Goal: Task Accomplishment & Management: Manage account settings

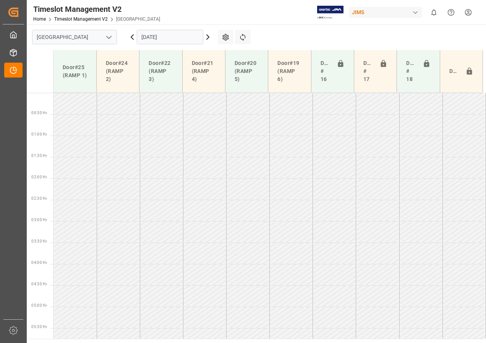
scroll to position [201, 0]
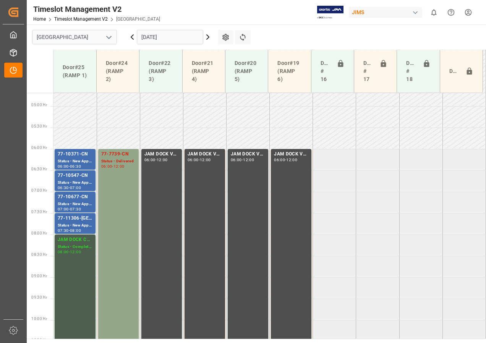
click at [207, 36] on icon at bounding box center [207, 36] width 9 height 9
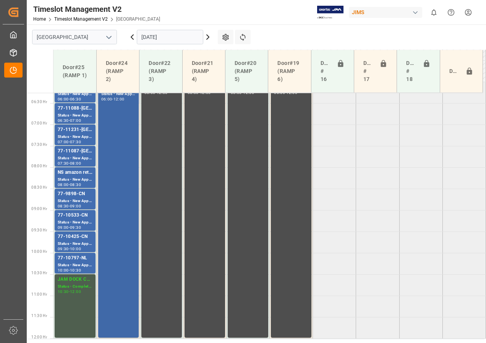
scroll to position [243, 0]
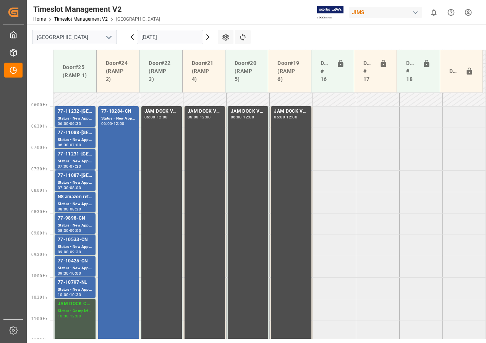
click at [207, 37] on icon at bounding box center [207, 36] width 9 height 9
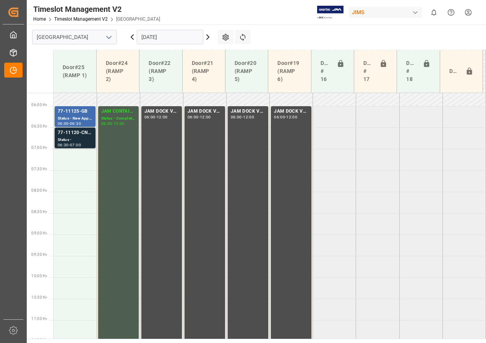
click at [83, 132] on div "77-11120-CN SHIPM#/M" at bounding box center [75, 133] width 35 height 8
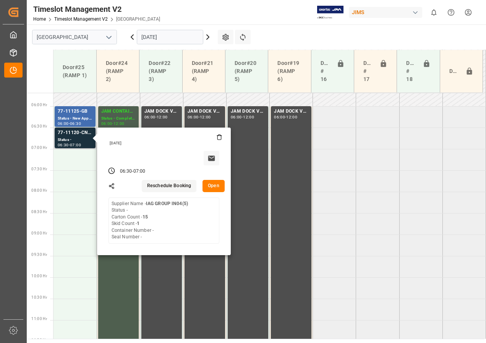
click at [213, 187] on button "Open" at bounding box center [213, 186] width 22 height 12
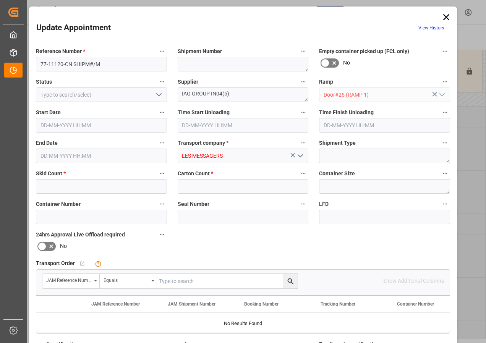
type input "1"
type input "15"
type input "09-10-2025 06:30"
type input "[DATE] 07:00"
type input "07-10-2025 13:21"
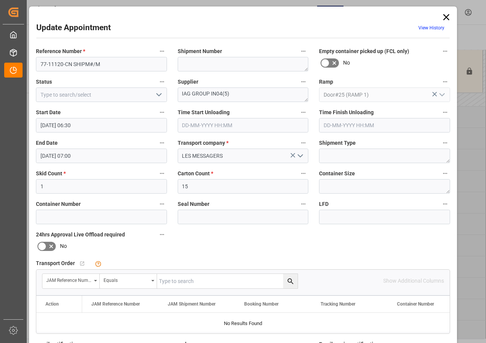
click at [441, 12] on icon at bounding box center [446, 17] width 11 height 11
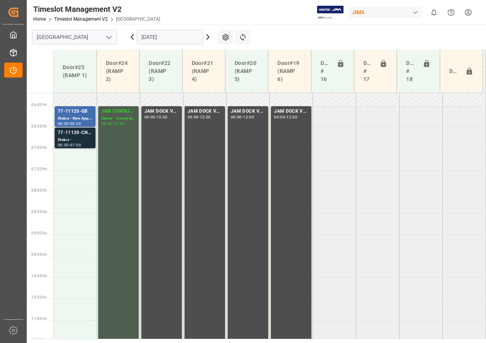
click at [67, 138] on div "Status -" at bounding box center [75, 140] width 35 height 6
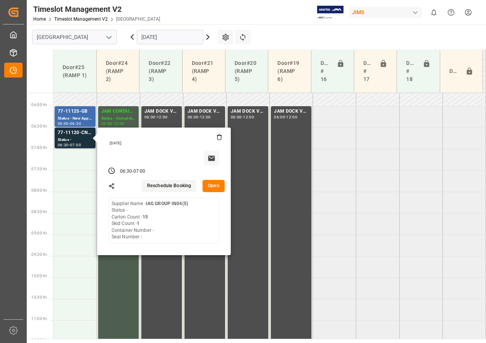
click at [217, 188] on button "Open" at bounding box center [213, 186] width 22 height 12
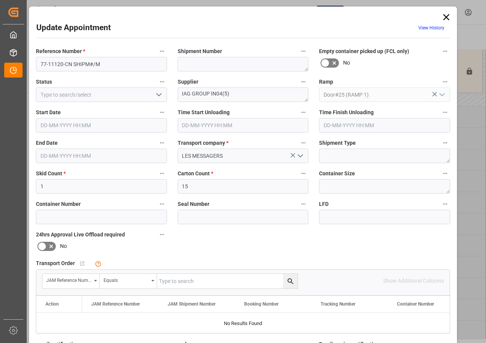
type input "09-10-2025 06:30"
type input "[DATE] 07:00"
type input "07-10-2025 13:21"
click at [180, 282] on input "text" at bounding box center [227, 281] width 141 height 15
type input "77-11120-cn"
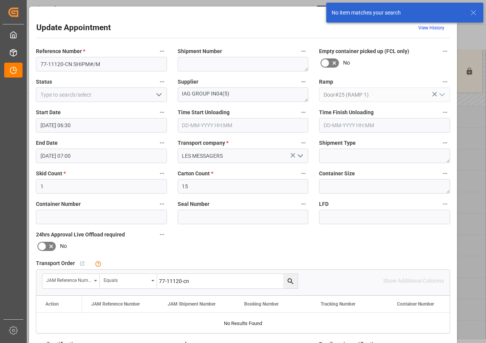
click at [290, 282] on icon "search button" at bounding box center [290, 281] width 6 height 6
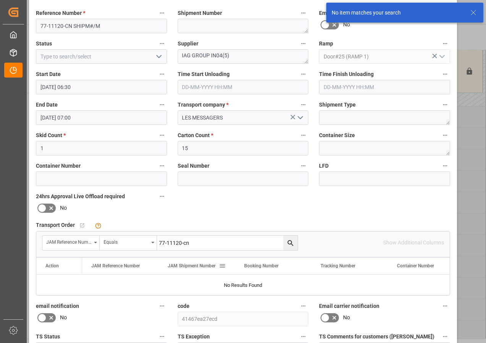
scroll to position [0, 0]
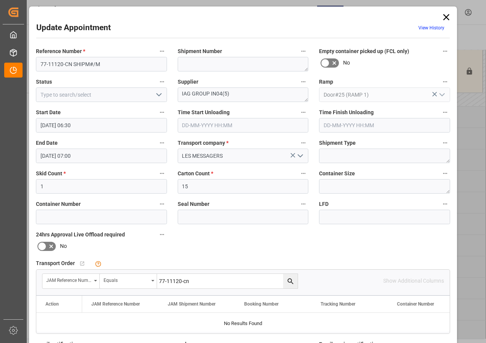
click at [446, 15] on icon at bounding box center [446, 17] width 6 height 6
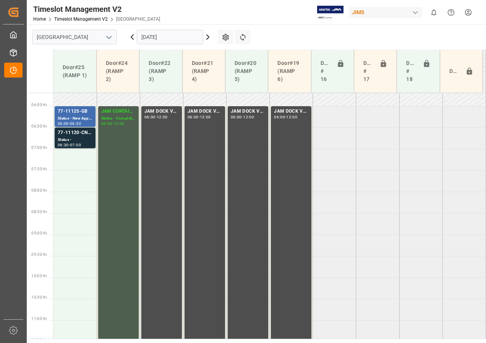
click at [205, 36] on icon at bounding box center [207, 36] width 9 height 9
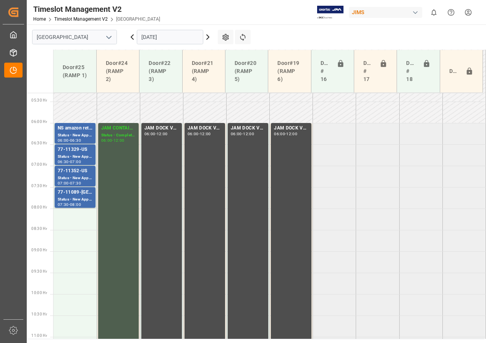
scroll to position [205, 0]
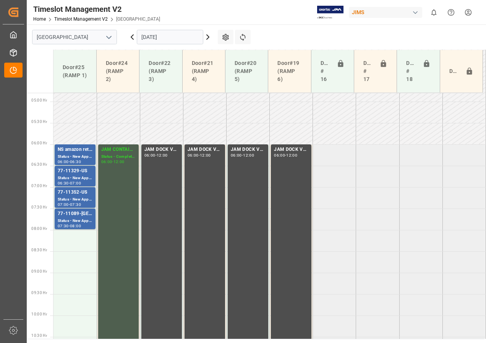
click at [132, 32] on icon at bounding box center [132, 36] width 9 height 9
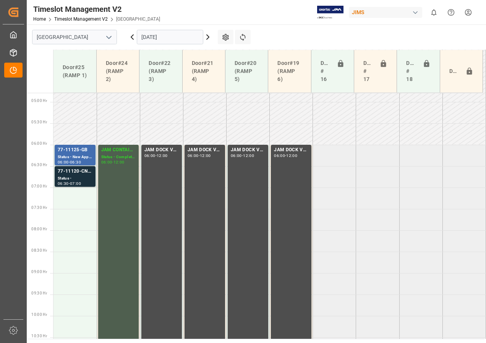
scroll to position [204, 0]
click at [132, 36] on icon at bounding box center [132, 37] width 2 height 5
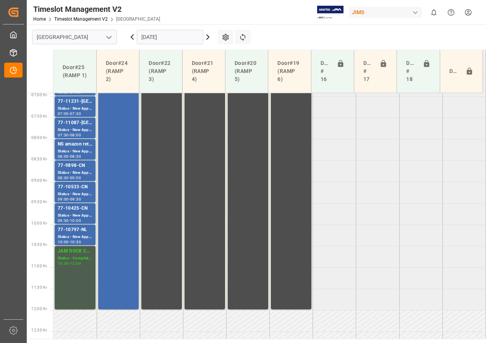
scroll to position [396, 0]
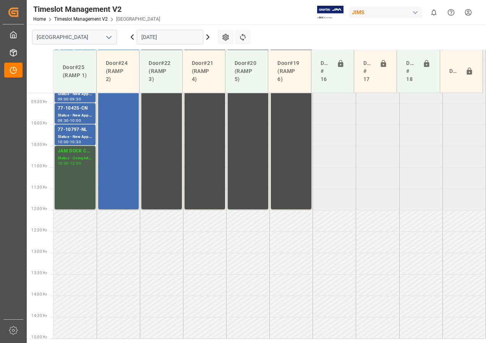
click at [157, 38] on input "[DATE]" at bounding box center [170, 37] width 66 height 15
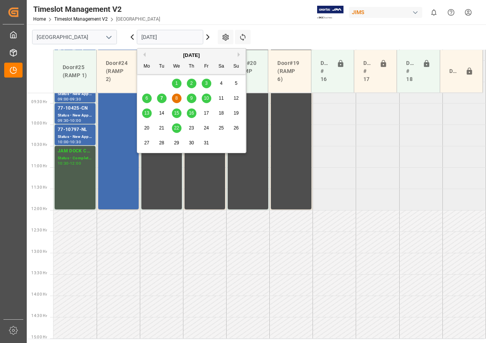
click at [162, 98] on span "7" at bounding box center [161, 97] width 3 height 5
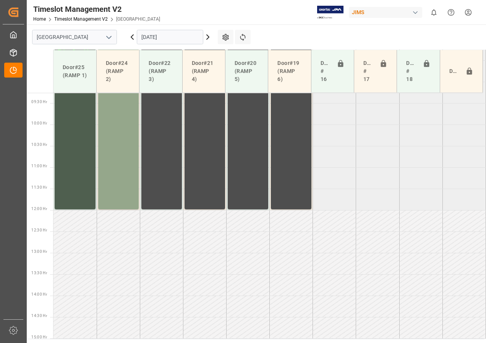
click at [207, 38] on icon at bounding box center [207, 36] width 9 height 9
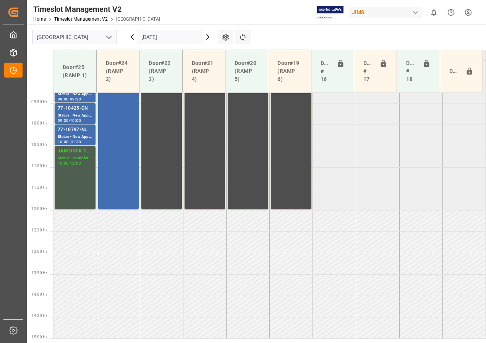
click at [209, 37] on icon at bounding box center [208, 37] width 2 height 5
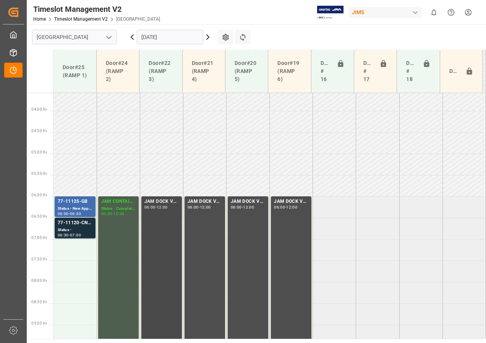
scroll to position [202, 0]
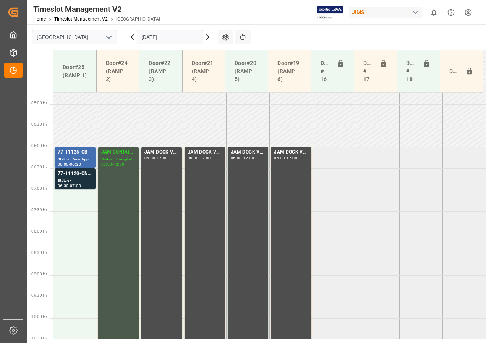
click at [116, 159] on div "Status - Completed" at bounding box center [118, 159] width 34 height 6
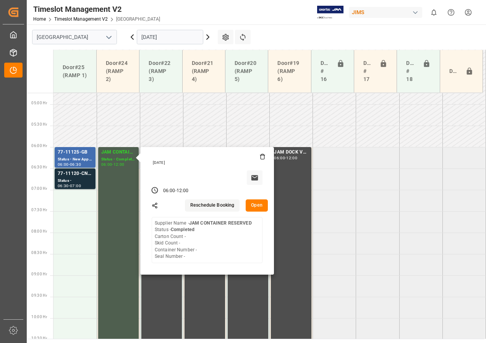
click at [253, 200] on button "Open" at bounding box center [257, 205] width 22 height 12
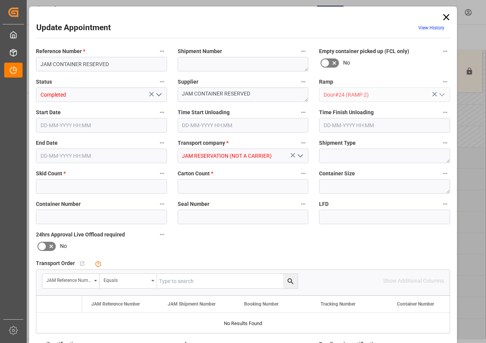
type input "0"
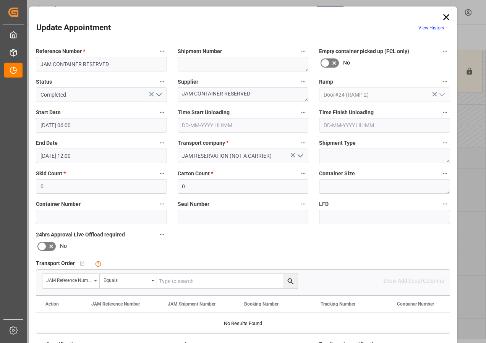
type input "09-10-2025 06:00"
type input "09-10-2025 12:00"
type input "07-10-2025 13:04"
click at [173, 281] on input "text" at bounding box center [227, 281] width 141 height 15
type input "77-10100-CN"
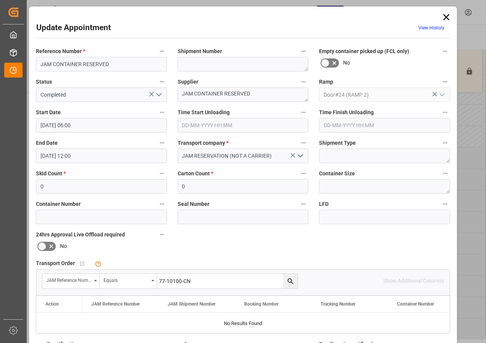
click at [288, 281] on icon "search button" at bounding box center [290, 281] width 8 height 8
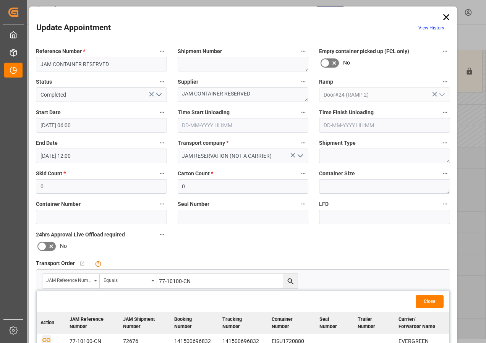
click at [46, 339] on icon "button" at bounding box center [46, 340] width 8 height 4
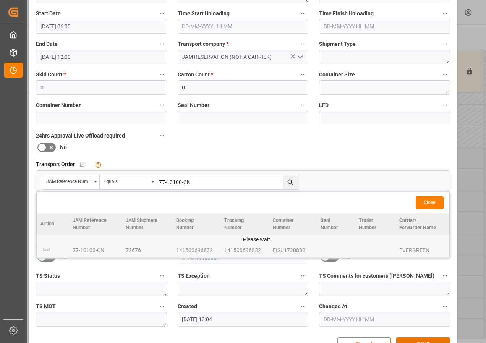
scroll to position [121, 0]
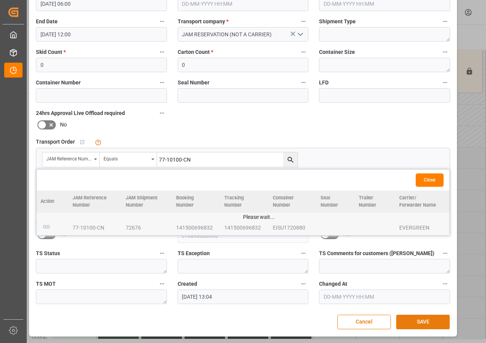
click at [418, 321] on button "SAVE" at bounding box center [422, 322] width 53 height 15
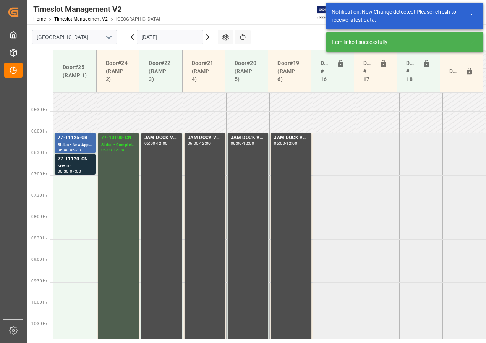
scroll to position [225, 0]
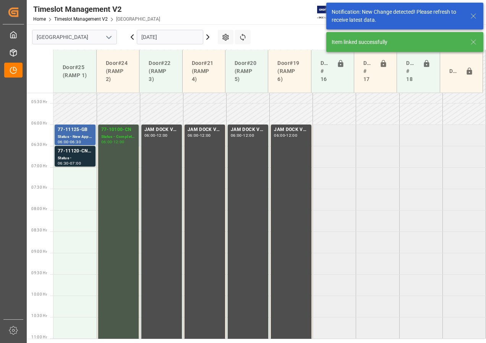
click at [115, 144] on div "77-10100-CN Status - Completed 06:00 - 12:00" at bounding box center [118, 252] width 34 height 253
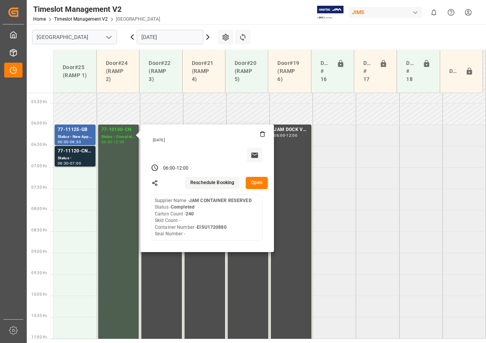
click at [259, 182] on button "Open" at bounding box center [257, 183] width 22 height 12
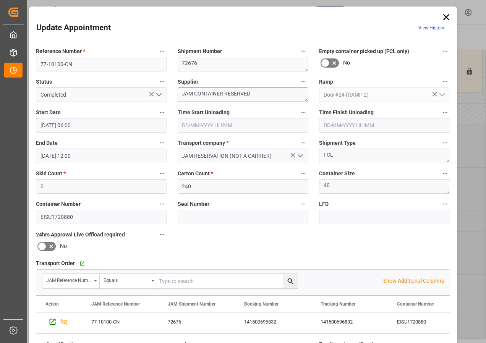
drag, startPoint x: 241, startPoint y: 94, endPoint x: 155, endPoint y: 92, distance: 86.0
click at [158, 93] on div "Reference Number * 77-10100-CN Shipment Number 72676 Empty container picked up …" at bounding box center [243, 236] width 425 height 385
click at [219, 95] on textarea "PEARL" at bounding box center [243, 94] width 131 height 15
click at [226, 97] on textarea "PEARL IN01(" at bounding box center [243, 94] width 131 height 15
type textarea "PEARL IN01(23)"
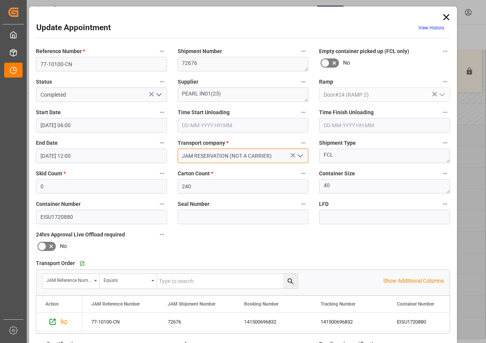
drag, startPoint x: 181, startPoint y: 153, endPoint x: 283, endPoint y: 153, distance: 102.8
click at [283, 153] on input "JAM RESERVATION (NOT A CARRIER)" at bounding box center [243, 156] width 131 height 15
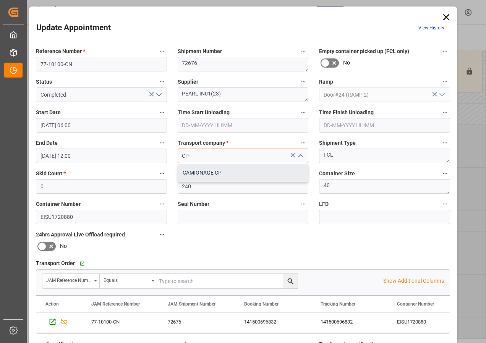
click at [214, 174] on div "CAMIONAGE CP" at bounding box center [243, 172] width 130 height 17
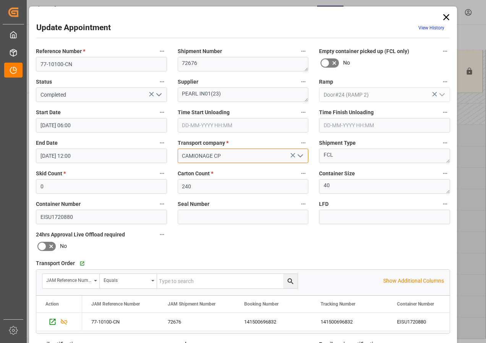
type input "CAMIONAGE CP"
click at [156, 93] on icon "open menu" at bounding box center [158, 94] width 9 height 9
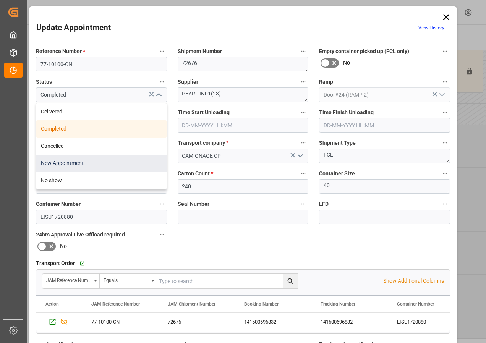
click at [68, 162] on div "New Appointment" at bounding box center [101, 163] width 130 height 17
type input "New Appointment"
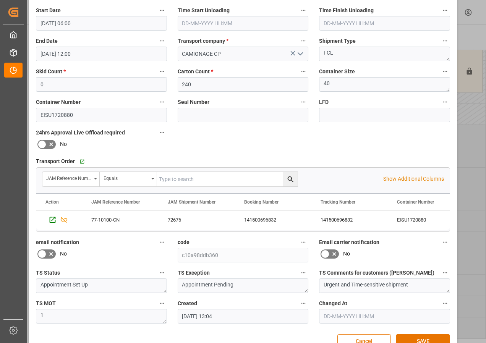
scroll to position [115, 0]
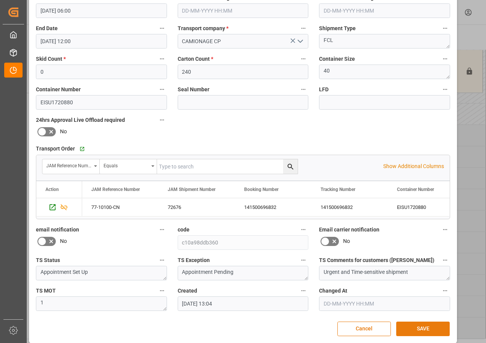
click at [414, 330] on button "SAVE" at bounding box center [422, 329] width 53 height 15
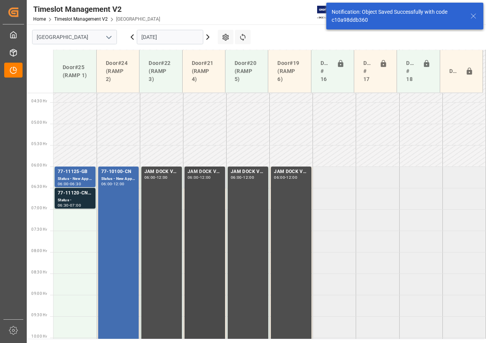
scroll to position [225, 0]
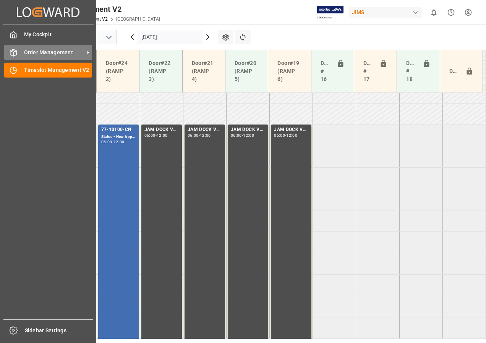
click at [32, 53] on span "Order Management" at bounding box center [54, 53] width 60 height 8
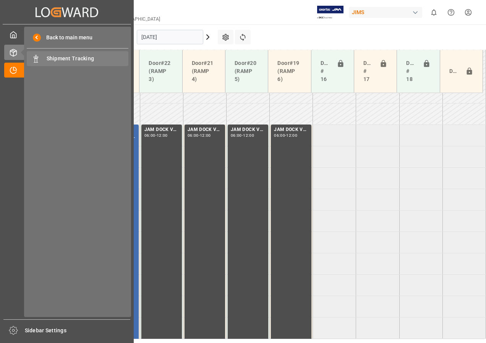
click at [63, 59] on span "Shipment Tracking" at bounding box center [88, 59] width 82 height 8
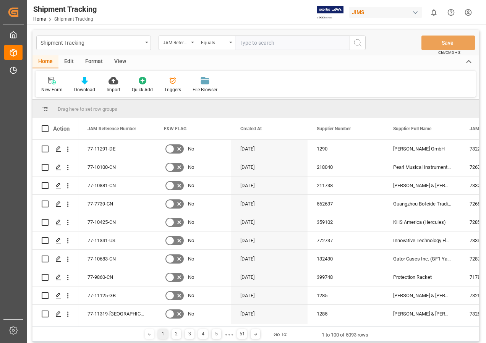
click at [119, 60] on div "View" at bounding box center [119, 61] width 23 height 13
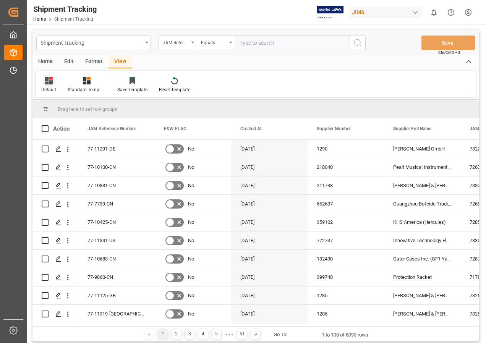
click at [47, 83] on icon at bounding box center [49, 81] width 8 height 8
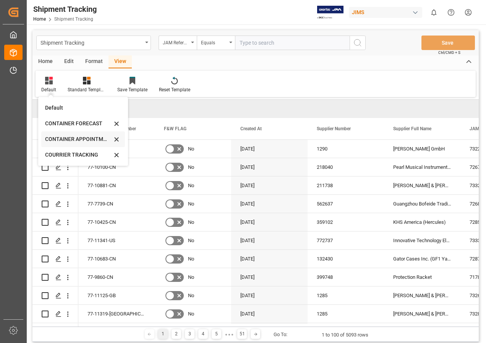
click at [70, 139] on div "CONTAINER APPOINTMENT" at bounding box center [78, 139] width 67 height 8
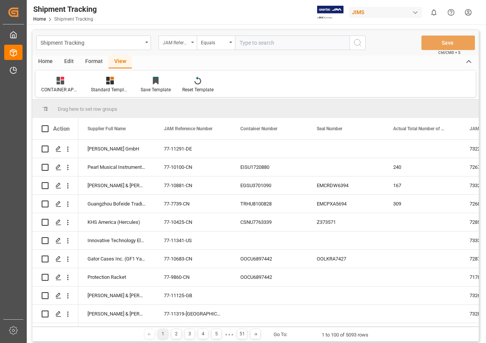
click at [193, 40] on div "JAM Reference Number" at bounding box center [178, 43] width 38 height 15
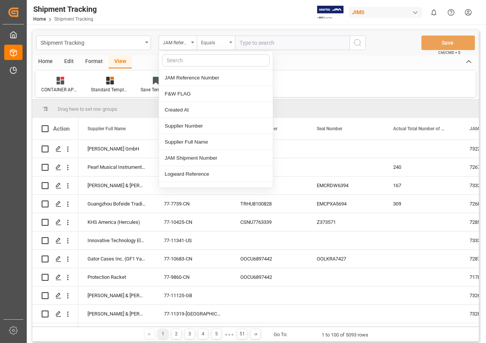
click at [222, 39] on div "Equals" at bounding box center [214, 41] width 26 height 9
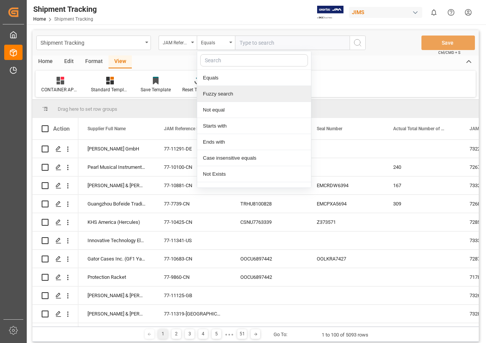
drag, startPoint x: 217, startPoint y: 95, endPoint x: 225, endPoint y: 71, distance: 25.5
click at [217, 95] on div "Fuzzy search" at bounding box center [254, 94] width 114 height 16
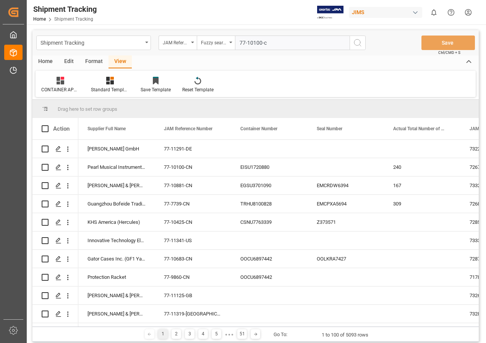
type input "77-10100-cn"
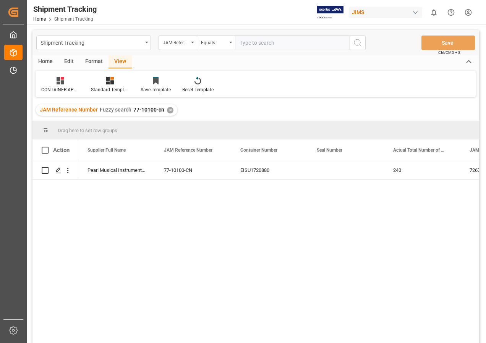
click at [164, 108] on div "JAM Reference Number Fuzzy search 77-10100-cn ✕" at bounding box center [106, 109] width 141 height 11
click at [168, 109] on div "✕" at bounding box center [170, 110] width 6 height 6
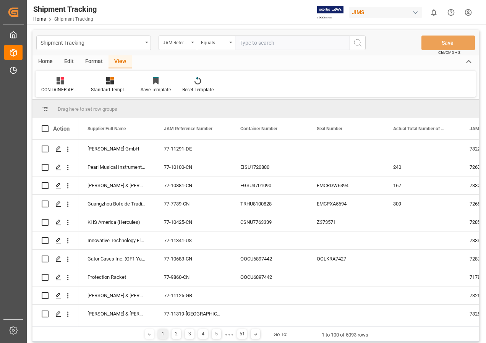
click at [256, 45] on input "text" at bounding box center [292, 43] width 115 height 15
type input "77-10657-cn"
click at [358, 42] on icon "search button" at bounding box center [357, 42] width 9 height 9
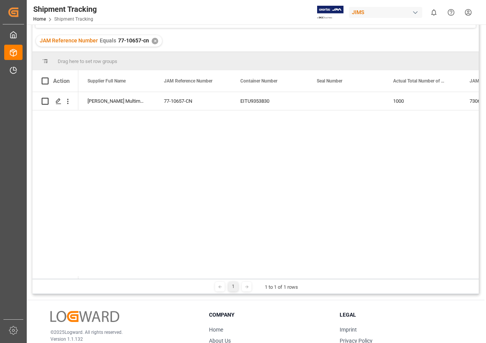
scroll to position [76, 0]
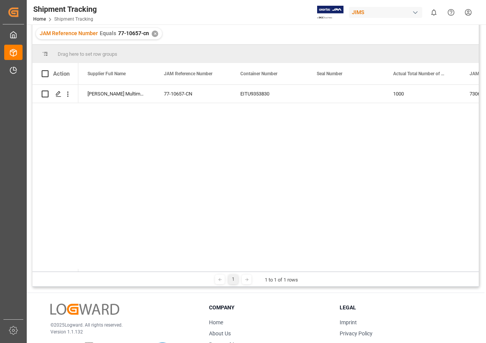
click at [287, 228] on div "Harman Multimedia China 77-10657-CN EITU9353830 1000 73063 40HQ" at bounding box center [278, 178] width 400 height 187
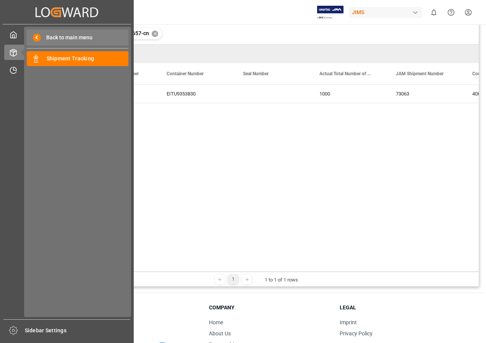
click at [54, 39] on span "Back to main menu" at bounding box center [67, 38] width 52 height 8
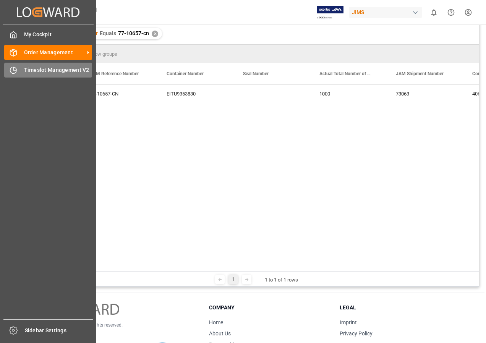
click at [55, 72] on span "Timeslot Management V2" at bounding box center [58, 70] width 68 height 8
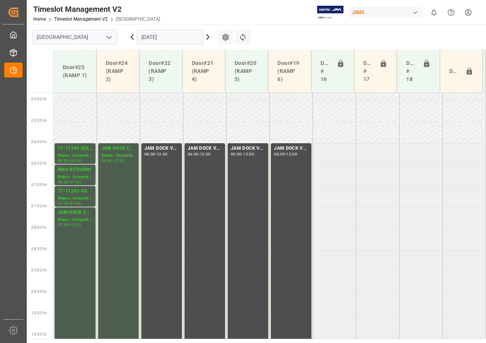
scroll to position [172, 0]
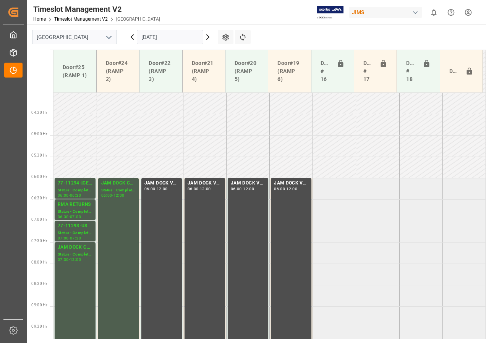
click at [207, 36] on icon at bounding box center [207, 36] width 9 height 9
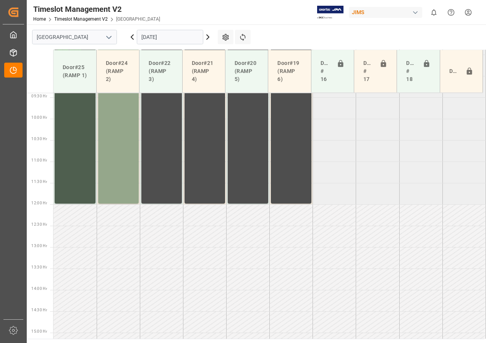
scroll to position [439, 0]
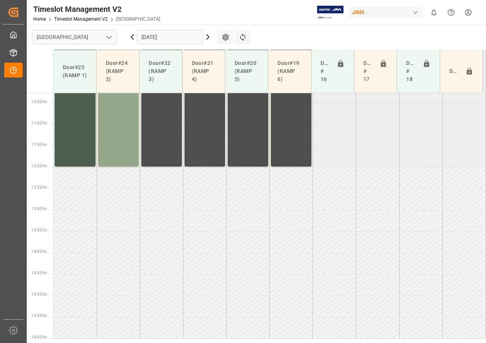
click at [207, 36] on icon at bounding box center [207, 36] width 9 height 9
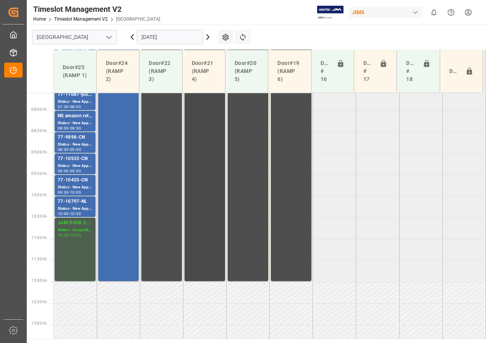
scroll to position [248, 0]
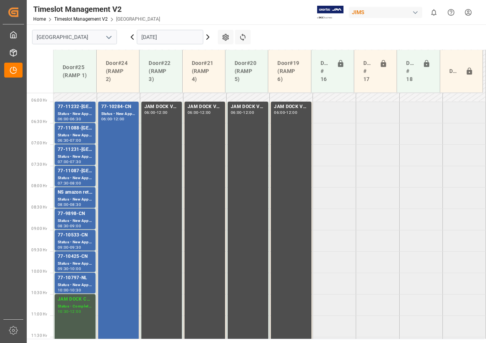
click at [207, 34] on icon at bounding box center [207, 36] width 9 height 9
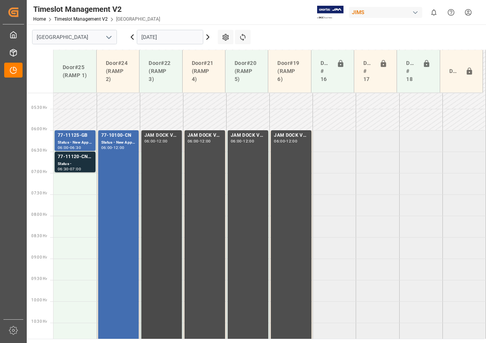
scroll to position [209, 0]
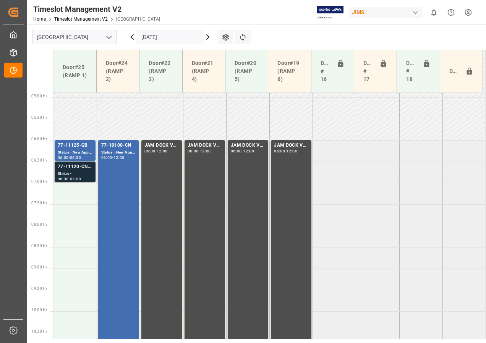
click at [78, 172] on div "Status -" at bounding box center [75, 174] width 35 height 6
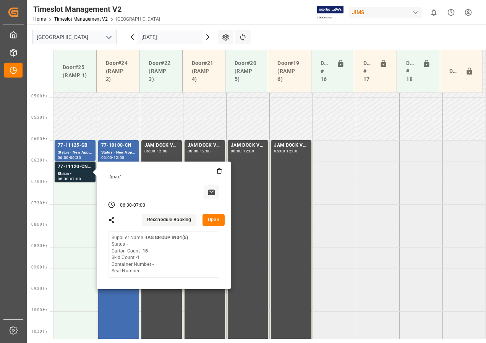
click at [207, 37] on icon at bounding box center [207, 36] width 9 height 9
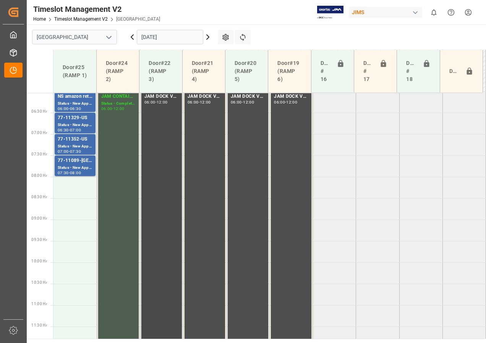
scroll to position [221, 0]
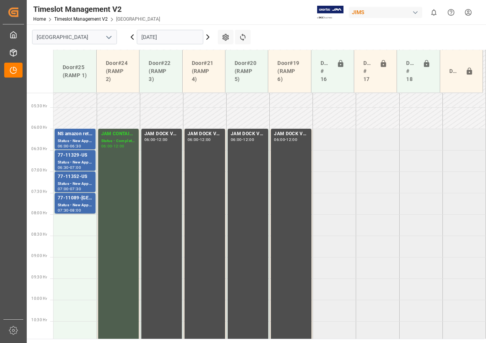
click at [132, 39] on icon at bounding box center [132, 36] width 9 height 9
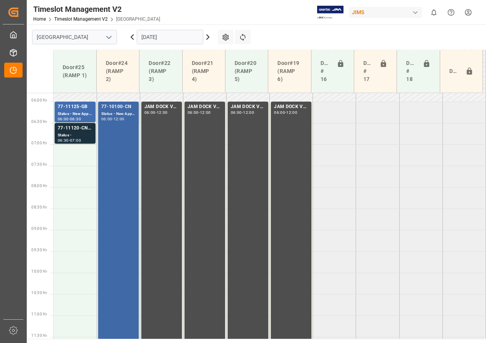
scroll to position [210, 0]
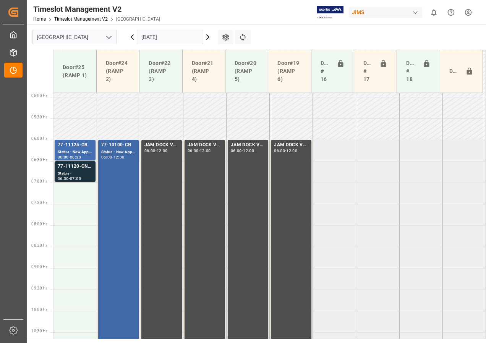
click at [124, 194] on div "77-10100-CN Status - New Appointment 06:00 - 12:00" at bounding box center [118, 267] width 34 height 253
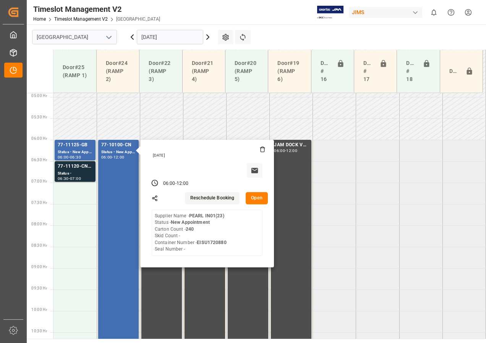
click at [260, 199] on button "Open" at bounding box center [257, 198] width 22 height 12
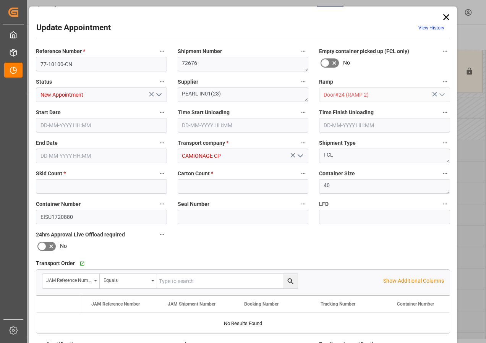
type input "0"
type input "240"
type input "09-10-2025 06:00"
type input "09-10-2025 12:00"
type input "07-10-2025 13:04"
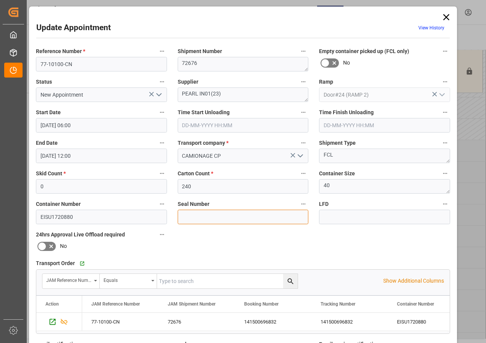
click at [206, 218] on input at bounding box center [243, 217] width 131 height 15
click at [202, 215] on input at bounding box center [243, 217] width 131 height 15
paste input "EMCLYC8114"
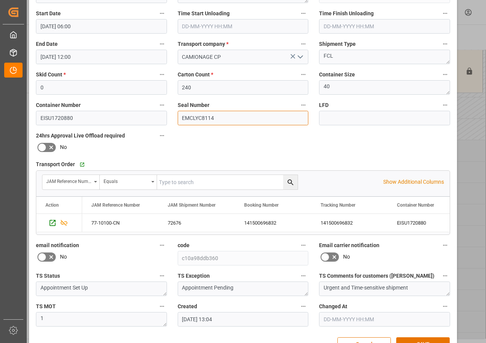
scroll to position [121, 0]
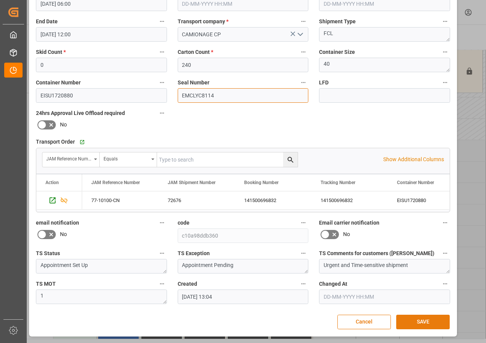
type input "EMCLYC8114"
click at [419, 319] on button "SAVE" at bounding box center [422, 322] width 53 height 15
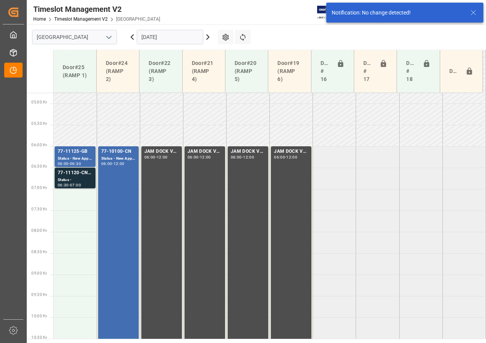
scroll to position [225, 0]
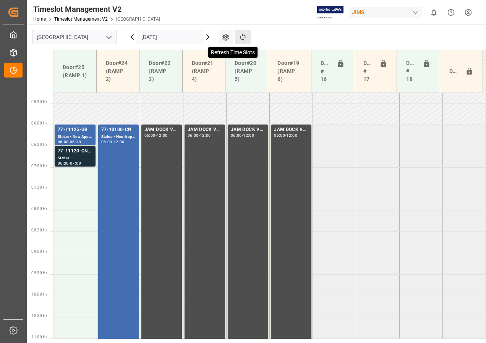
click at [243, 37] on icon at bounding box center [243, 37] width 8 height 8
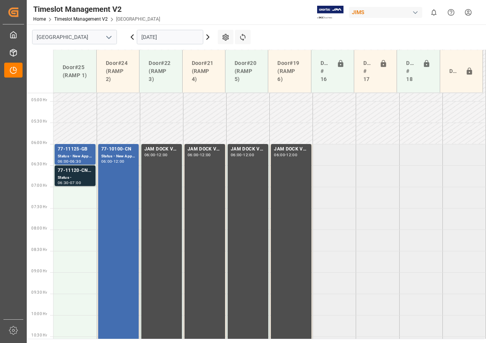
scroll to position [172, 0]
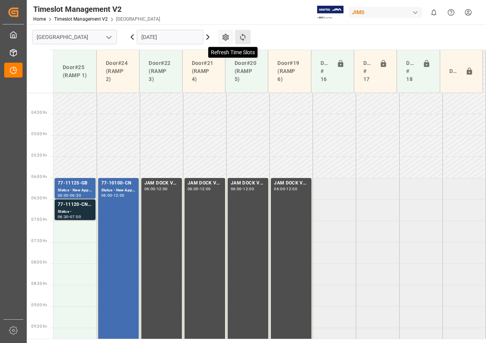
click at [246, 36] on icon at bounding box center [243, 37] width 8 height 8
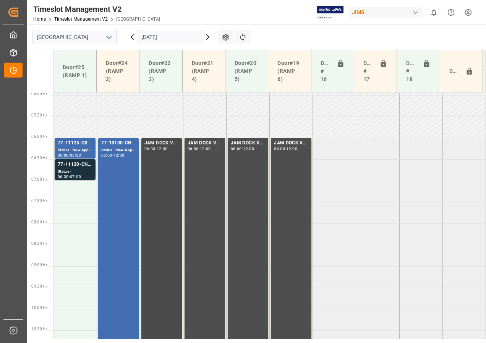
scroll to position [210, 0]
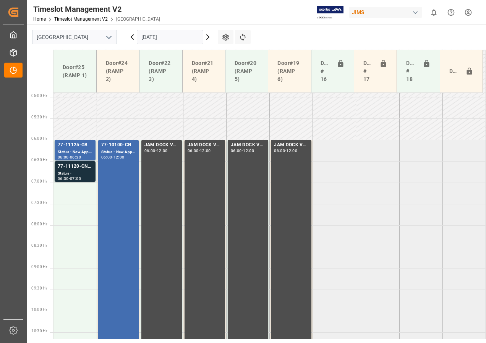
click at [132, 37] on icon at bounding box center [132, 37] width 2 height 5
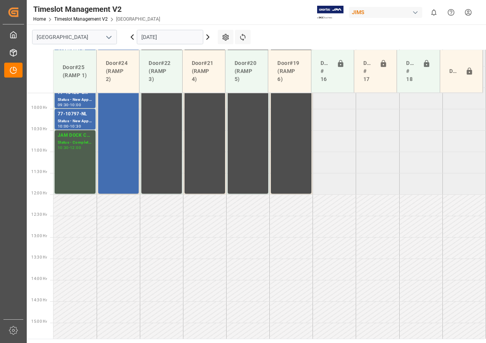
scroll to position [439, 0]
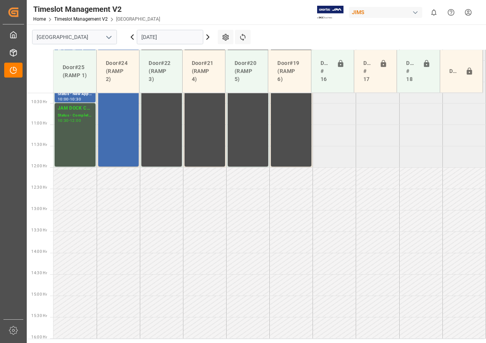
click at [132, 37] on icon at bounding box center [132, 37] width 2 height 5
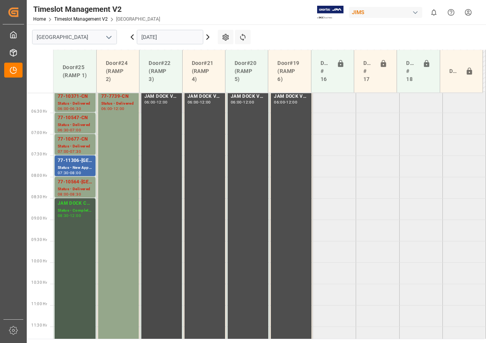
scroll to position [221, 0]
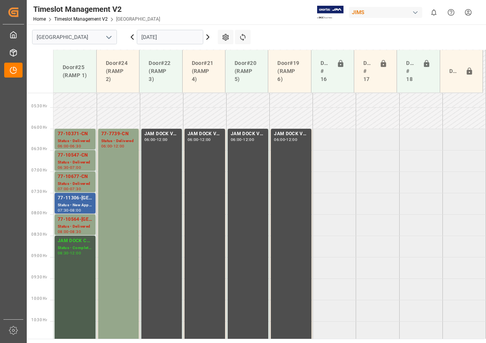
click at [75, 209] on div "08:00" at bounding box center [75, 210] width 11 height 3
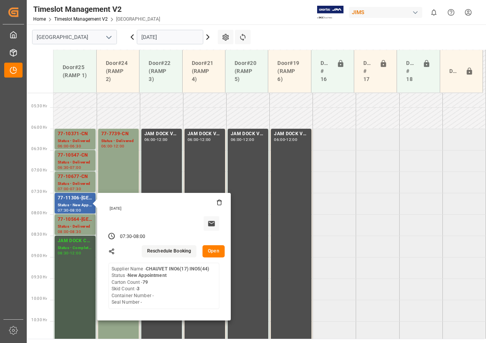
click at [208, 39] on icon at bounding box center [208, 37] width 2 height 5
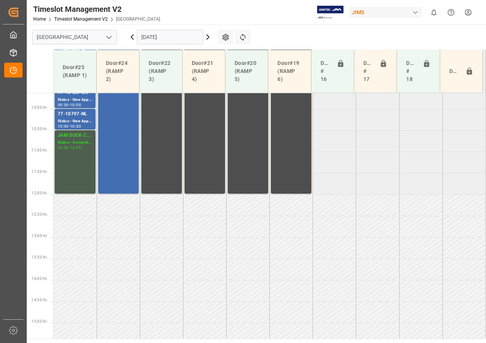
scroll to position [439, 0]
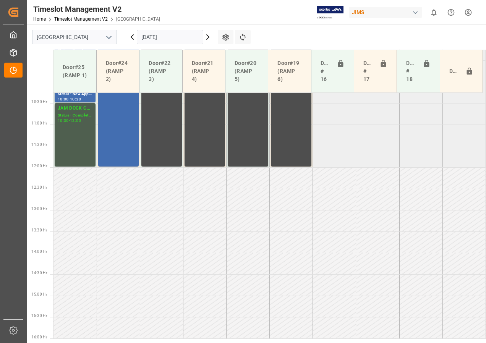
click at [208, 39] on icon at bounding box center [208, 37] width 2 height 5
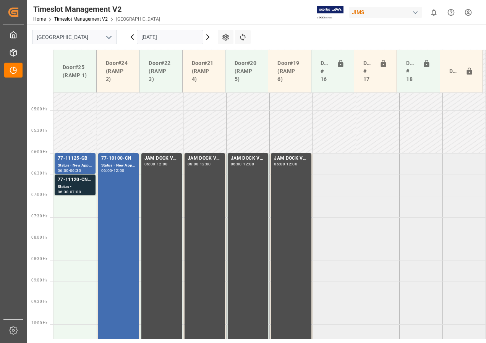
scroll to position [210, 0]
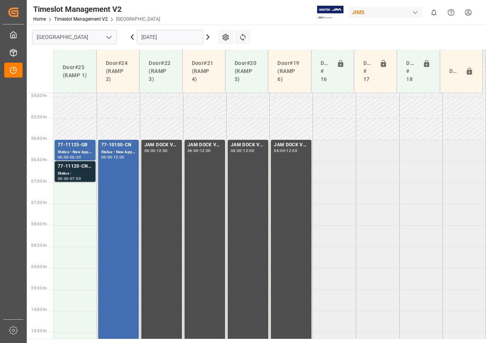
click at [206, 36] on icon at bounding box center [207, 36] width 9 height 9
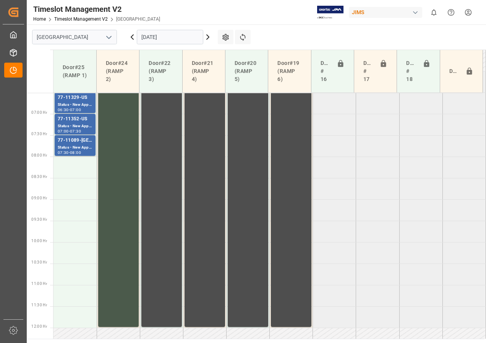
scroll to position [324, 0]
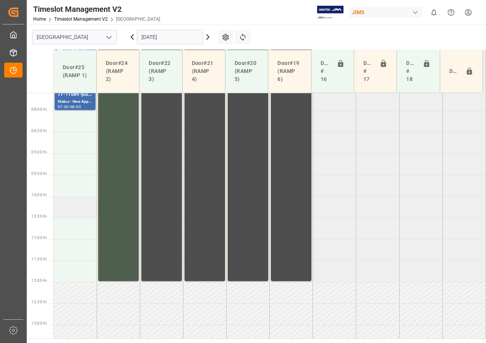
click at [69, 206] on td at bounding box center [74, 206] width 43 height 21
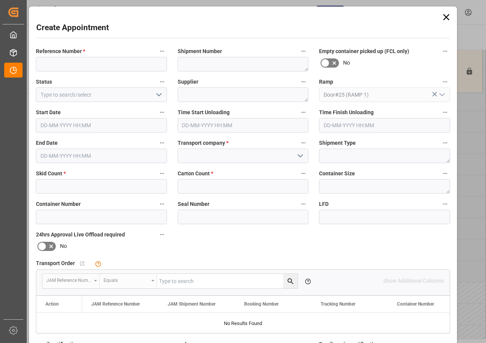
type input "10-10-2025 10:00"
type input "10-10-2025 10:30"
click at [80, 63] on input at bounding box center [101, 64] width 131 height 15
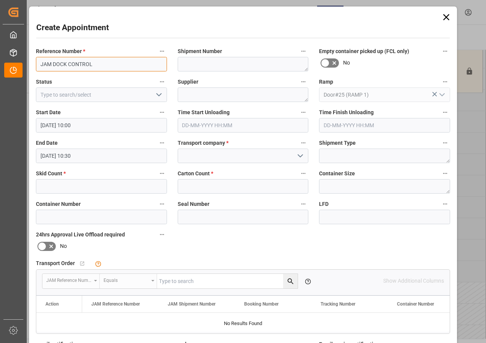
drag, startPoint x: 118, startPoint y: 68, endPoint x: 102, endPoint y: 63, distance: 16.0
click at [118, 67] on input "JAM DOCK CONTROL" at bounding box center [101, 64] width 131 height 15
drag, startPoint x: 84, startPoint y: 65, endPoint x: 27, endPoint y: 66, distance: 57.3
click at [27, 66] on div "Create Appointment Reference Number * JAM DOCK CONTROL Shipment Number Empty co…" at bounding box center [243, 171] width 486 height 343
type input "JAM DOCK CONTROL"
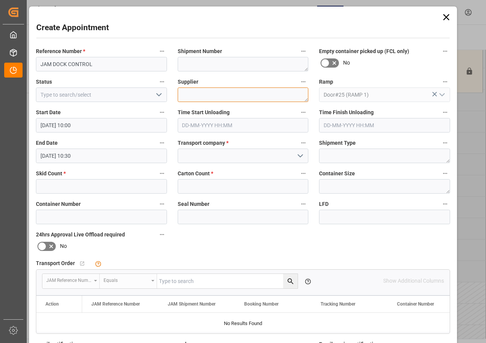
click at [191, 91] on textarea at bounding box center [243, 94] width 131 height 15
paste textarea "JAM DOCK CONTROL"
type textarea "JAM DOCK CONTROL"
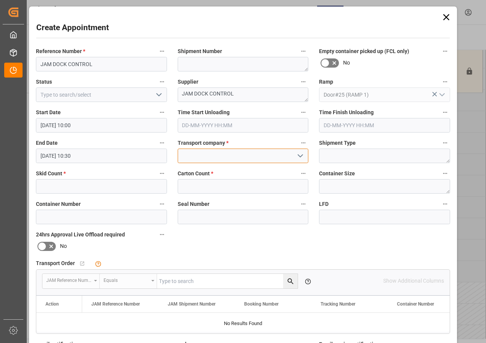
click at [206, 155] on input at bounding box center [243, 156] width 131 height 15
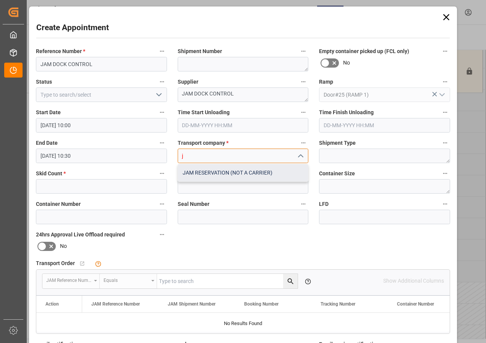
click at [211, 174] on div "JAM RESERVATION (NOT A CARRIER)" at bounding box center [243, 172] width 130 height 17
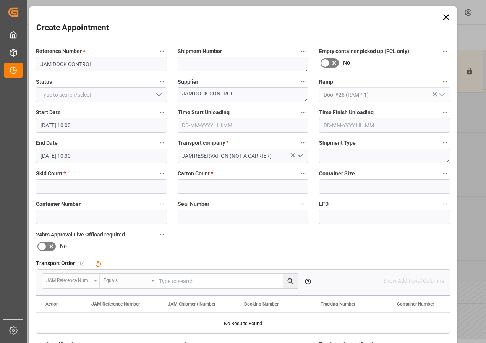
type input "JAM RESERVATION (NOT A CARRIER)"
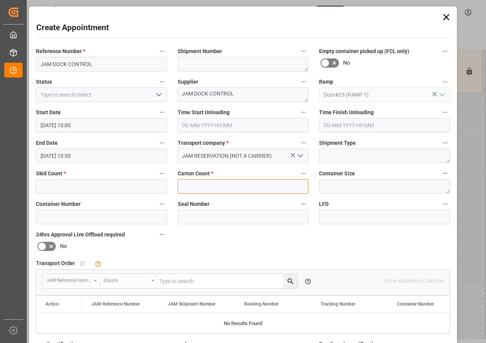
click at [199, 187] on input "text" at bounding box center [243, 186] width 131 height 15
type input "0"
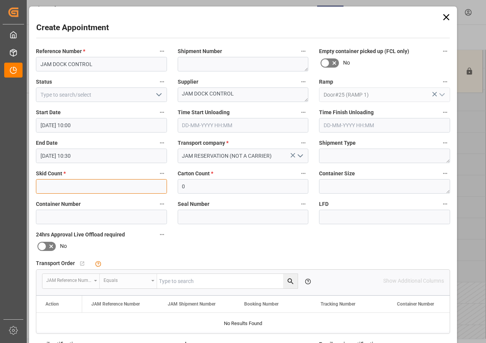
click at [106, 189] on input "text" at bounding box center [101, 186] width 131 height 15
type input "0"
click at [67, 154] on input "10-10-2025 10:30" at bounding box center [101, 156] width 131 height 15
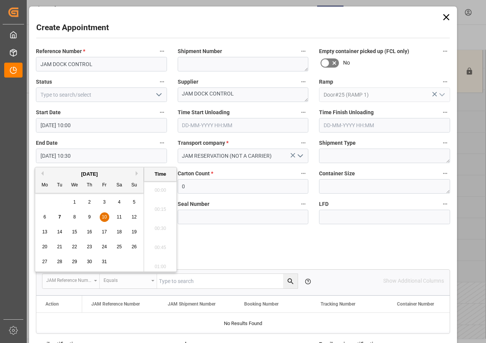
scroll to position [767, 0]
click at [106, 215] on span "10" at bounding box center [104, 216] width 5 height 5
click at [160, 186] on li "12:00" at bounding box center [160, 187] width 32 height 19
type input "10-10-2025 12:00"
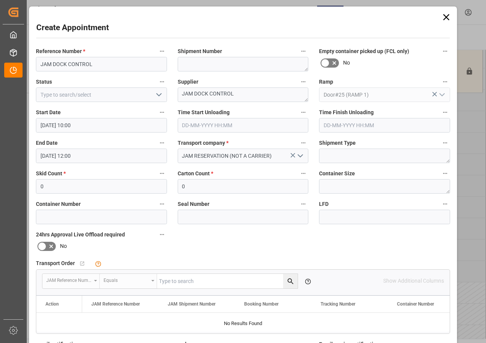
click at [157, 94] on icon "open menu" at bounding box center [158, 94] width 9 height 9
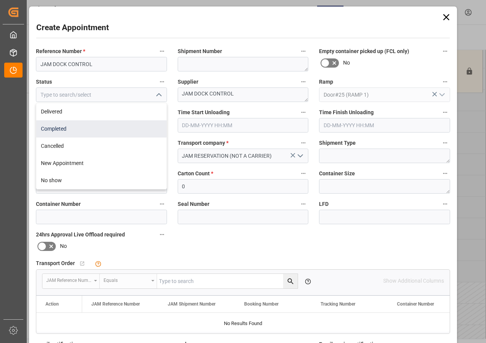
click at [57, 126] on div "Completed" at bounding box center [101, 128] width 130 height 17
type input "Completed"
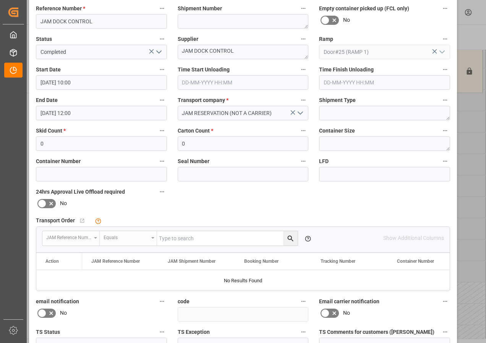
scroll to position [115, 0]
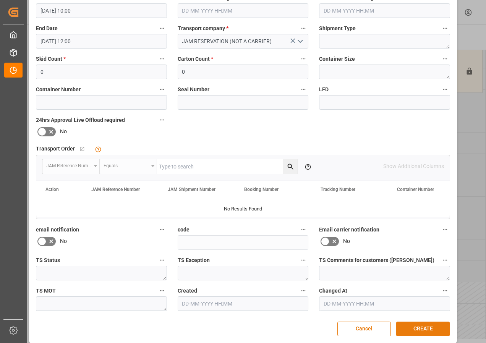
click at [416, 328] on button "CREATE" at bounding box center [422, 329] width 53 height 15
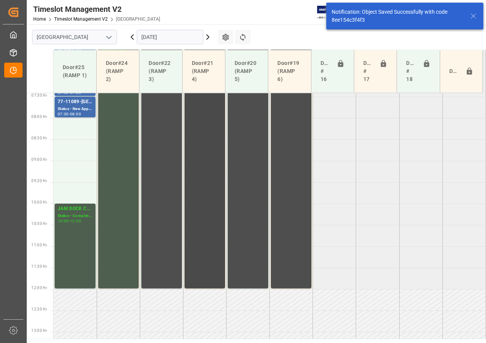
scroll to position [277, 0]
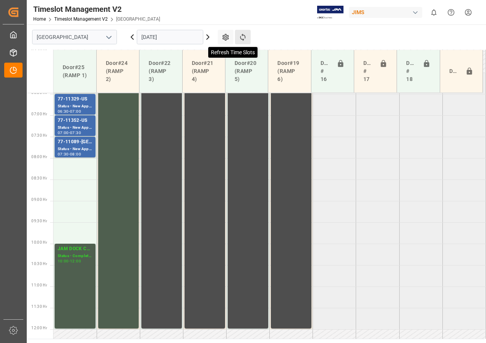
click at [244, 36] on icon at bounding box center [242, 37] width 5 height 7
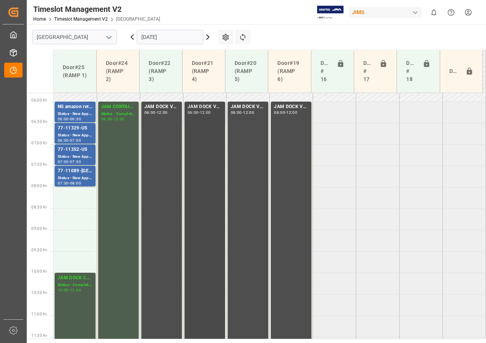
scroll to position [214, 0]
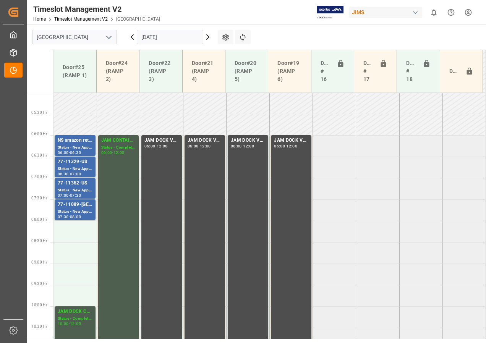
click at [131, 36] on icon at bounding box center [132, 36] width 9 height 9
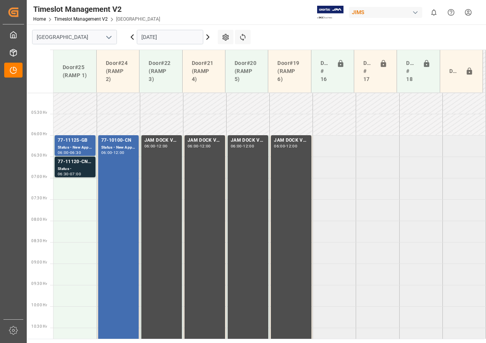
click at [130, 35] on icon at bounding box center [132, 36] width 9 height 9
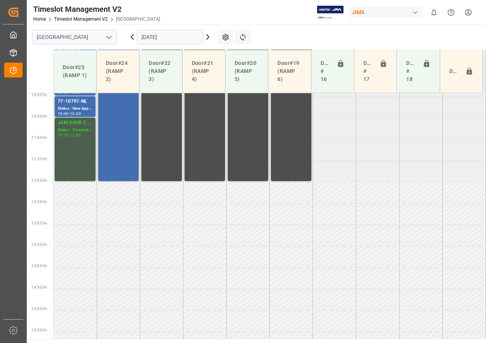
scroll to position [466, 0]
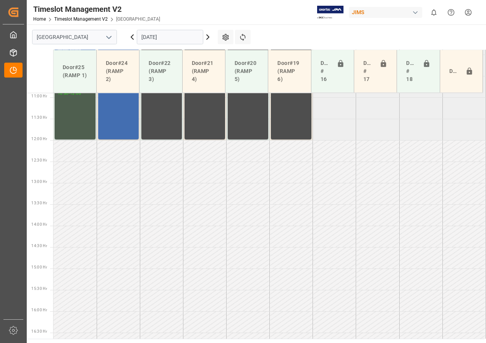
click at [130, 35] on icon at bounding box center [132, 36] width 9 height 9
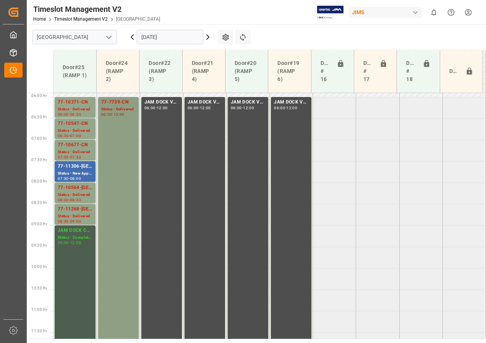
scroll to position [214, 0]
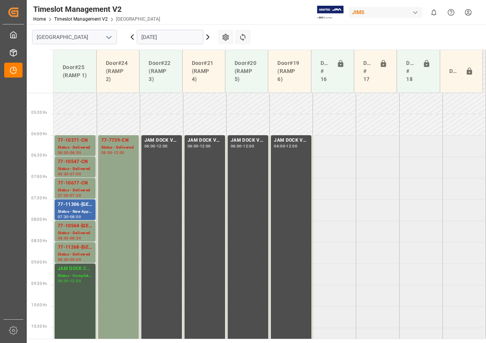
click at [208, 37] on icon at bounding box center [208, 37] width 2 height 5
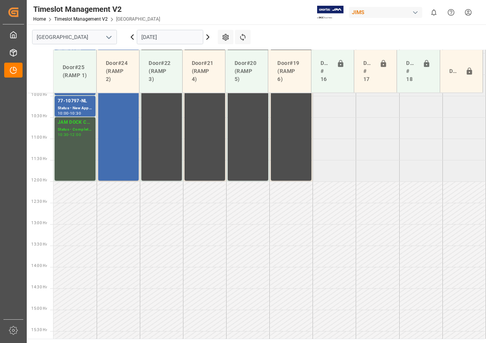
scroll to position [482, 0]
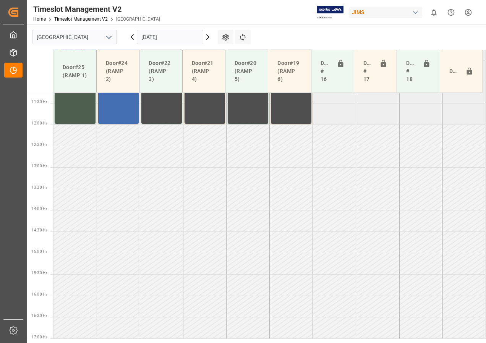
click at [208, 37] on icon at bounding box center [208, 37] width 2 height 5
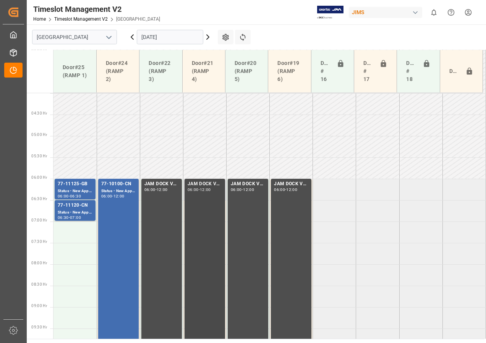
scroll to position [138, 0]
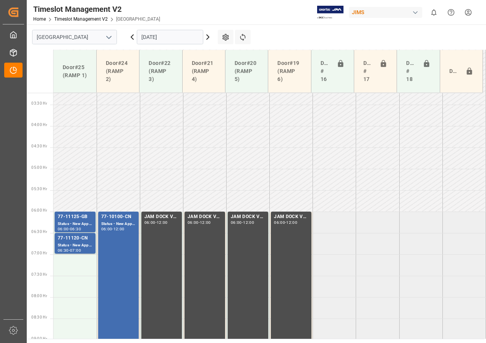
click at [206, 37] on icon at bounding box center [207, 36] width 9 height 9
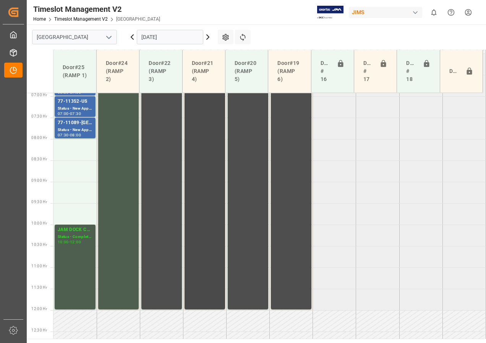
scroll to position [251, 0]
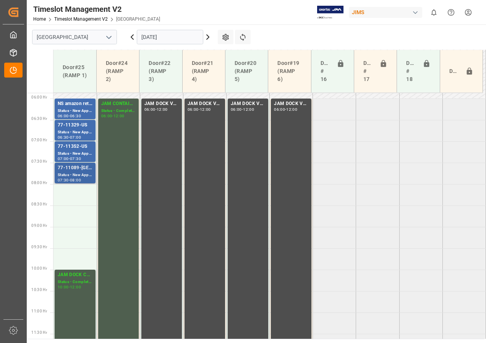
click at [80, 175] on div "Status - New Appointment" at bounding box center [75, 175] width 35 height 6
click at [134, 36] on icon at bounding box center [132, 36] width 9 height 9
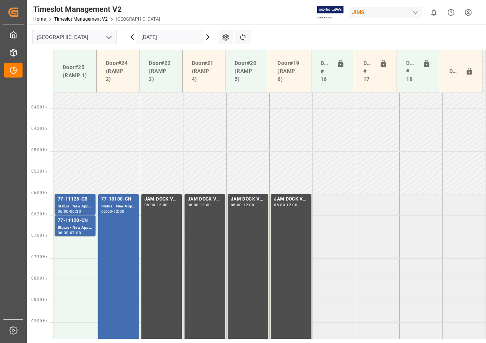
scroll to position [394, 0]
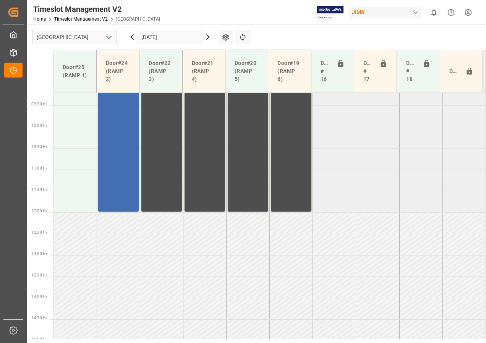
click at [133, 36] on icon at bounding box center [132, 36] width 9 height 9
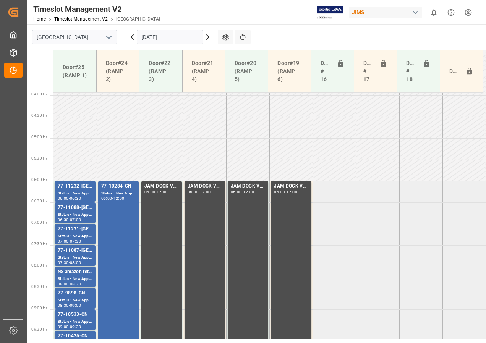
scroll to position [126, 0]
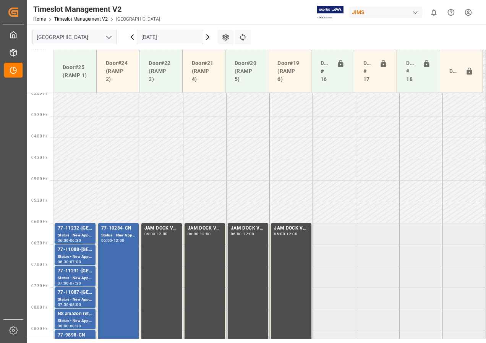
click at [131, 36] on icon at bounding box center [132, 36] width 9 height 9
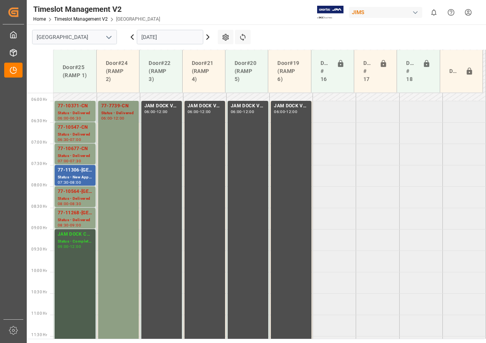
scroll to position [237, 0]
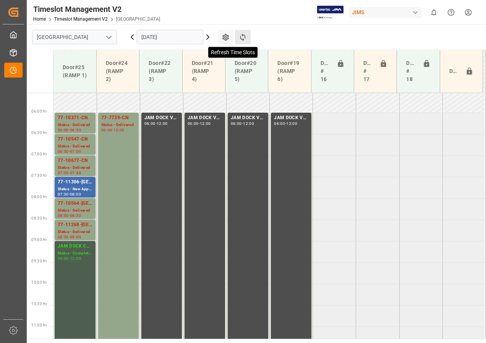
click at [242, 38] on icon at bounding box center [243, 37] width 8 height 8
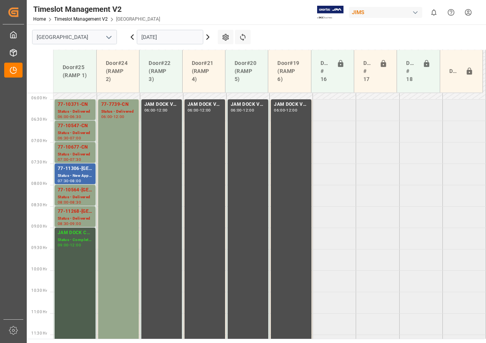
scroll to position [251, 0]
click at [207, 37] on icon at bounding box center [207, 36] width 9 height 9
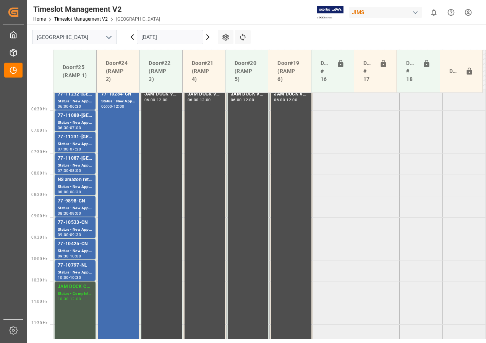
scroll to position [252, 0]
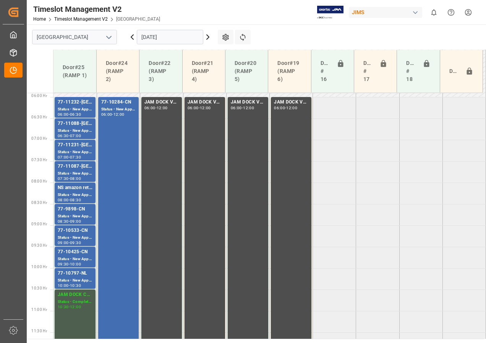
click at [206, 37] on icon at bounding box center [207, 36] width 9 height 9
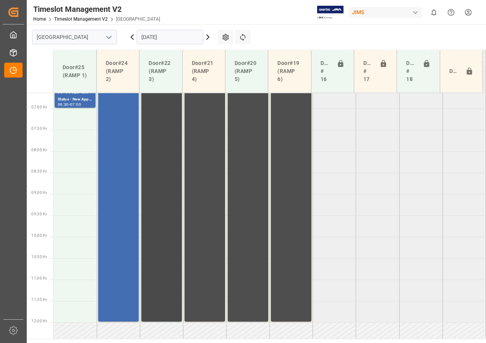
scroll to position [214, 0]
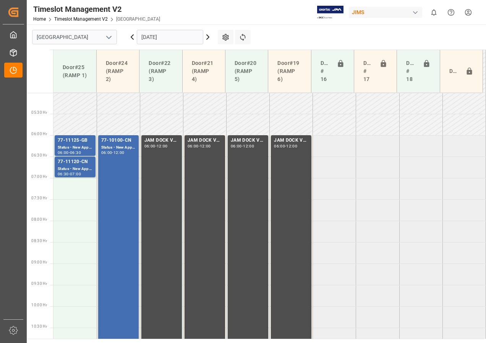
click at [207, 38] on icon at bounding box center [208, 37] width 2 height 5
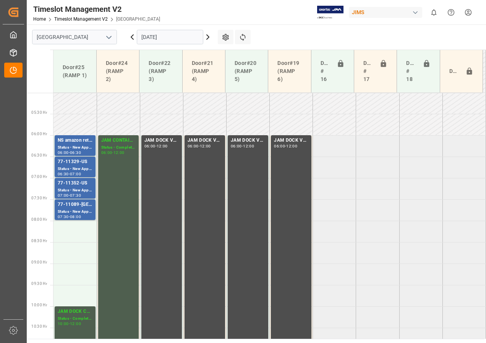
click at [206, 39] on icon at bounding box center [207, 36] width 9 height 9
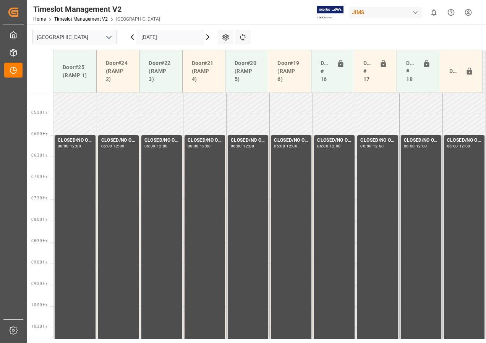
click at [151, 37] on input "11-10-2025" at bounding box center [170, 37] width 66 height 15
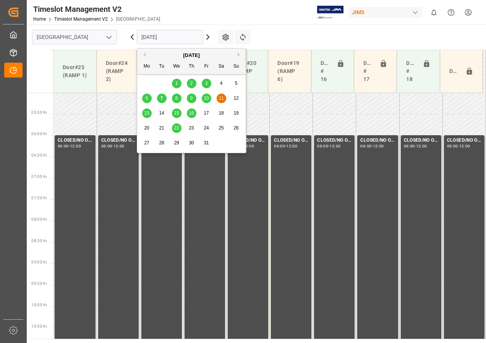
click at [157, 97] on div "7" at bounding box center [162, 98] width 10 height 9
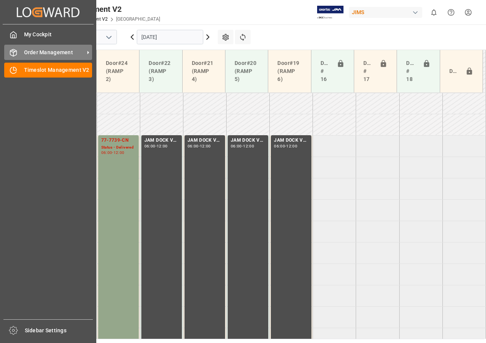
click at [34, 50] on span "Order Management" at bounding box center [54, 53] width 60 height 8
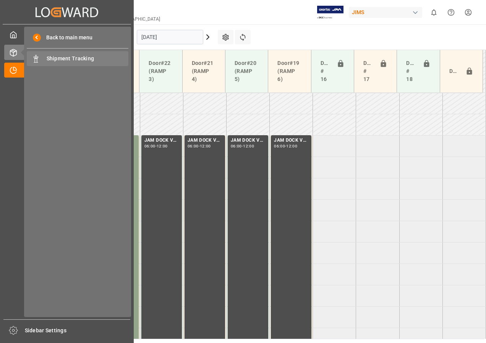
click at [58, 58] on span "Shipment Tracking" at bounding box center [88, 59] width 82 height 8
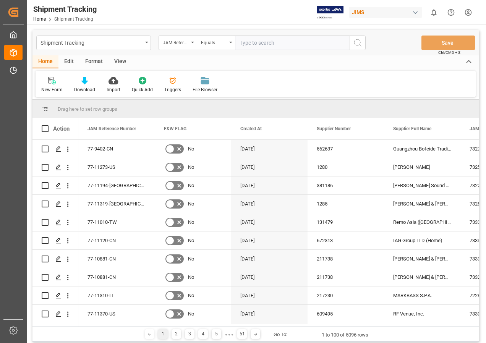
click at [125, 63] on div "View" at bounding box center [119, 61] width 23 height 13
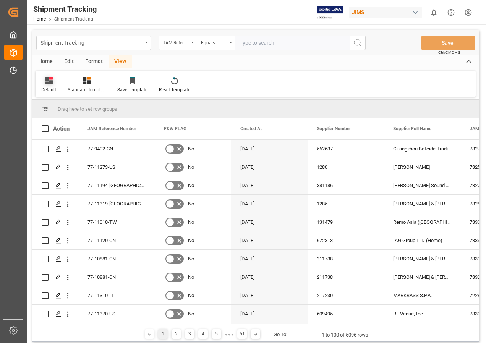
click at [44, 83] on div at bounding box center [48, 80] width 15 height 8
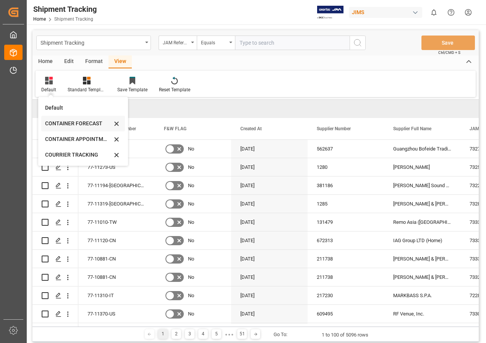
click at [57, 121] on div "CONTAINER FORECAST" at bounding box center [78, 124] width 67 height 8
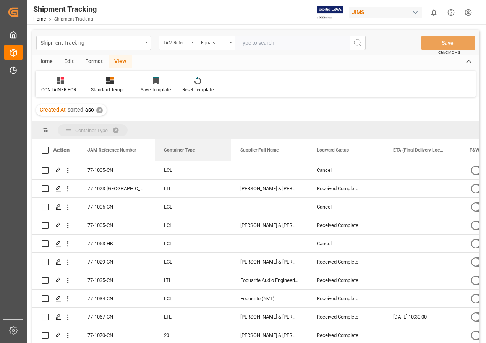
drag, startPoint x: 340, startPoint y: 151, endPoint x: 154, endPoint y: 131, distance: 186.7
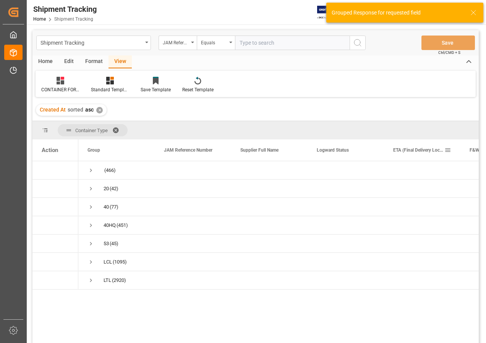
click at [447, 150] on span at bounding box center [447, 150] width 7 height 7
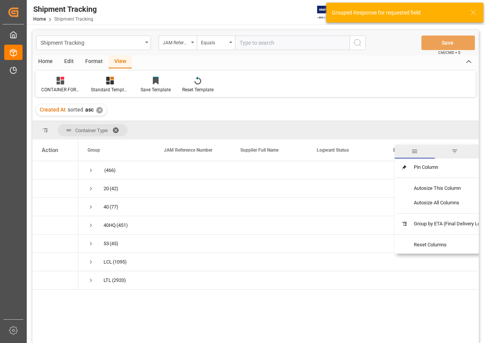
click at [457, 151] on span "filter" at bounding box center [454, 151] width 7 height 7
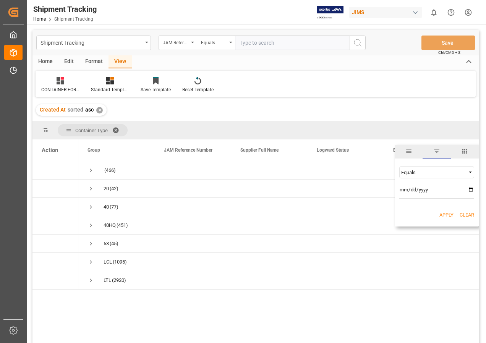
click at [468, 171] on span "Filtering operator" at bounding box center [470, 172] width 7 height 7
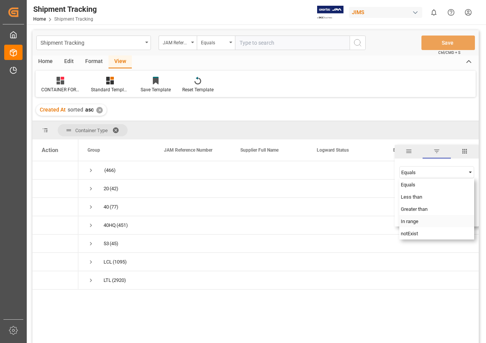
click at [415, 222] on span "In range" at bounding box center [410, 222] width 18 height 6
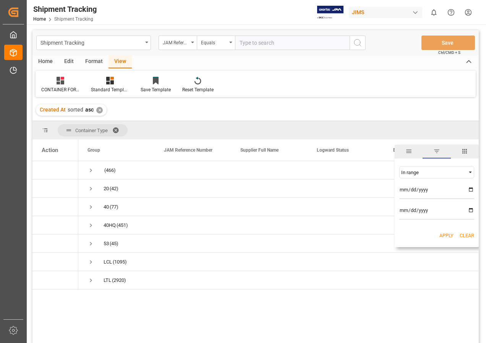
click at [469, 188] on input "date" at bounding box center [436, 191] width 75 height 15
type input "2025-10-01"
click at [471, 208] on input "date" at bounding box center [436, 211] width 75 height 15
type input "2025-10-31"
click at [443, 234] on button "Apply" at bounding box center [446, 236] width 14 height 8
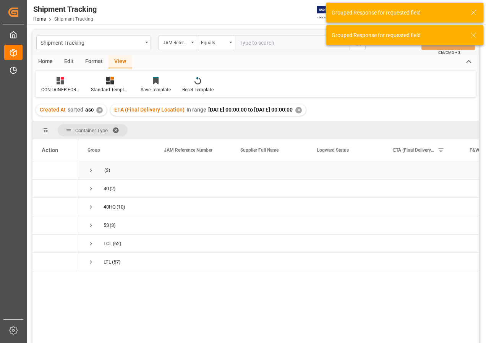
click at [91, 170] on span "Press SPACE to select this row." at bounding box center [90, 170] width 7 height 7
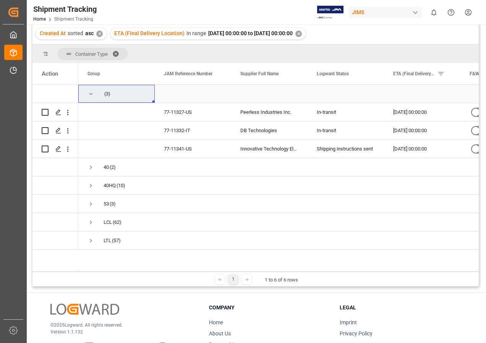
click at [88, 93] on span "Press SPACE to select this row." at bounding box center [90, 94] width 7 height 7
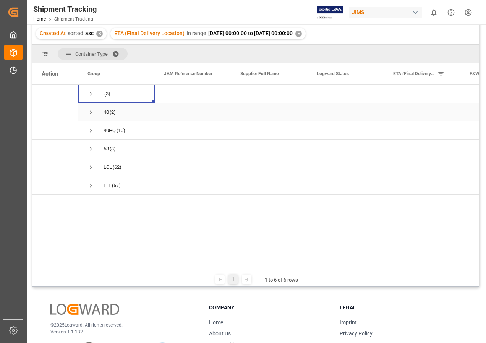
click at [92, 113] on span "Press SPACE to select this row." at bounding box center [90, 112] width 7 height 7
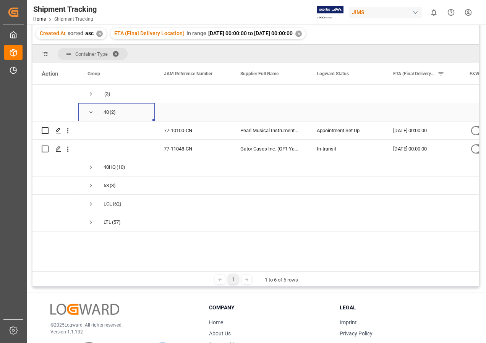
click at [91, 113] on span "Press SPACE to select this row." at bounding box center [90, 112] width 7 height 7
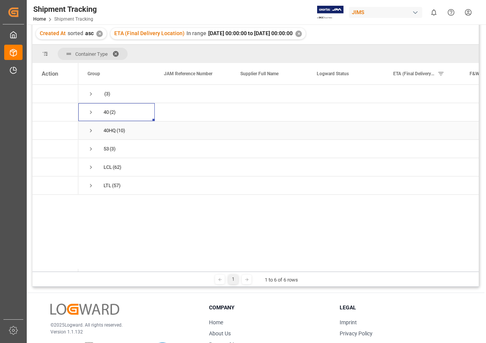
click at [92, 131] on span "Press SPACE to select this row." at bounding box center [90, 130] width 7 height 7
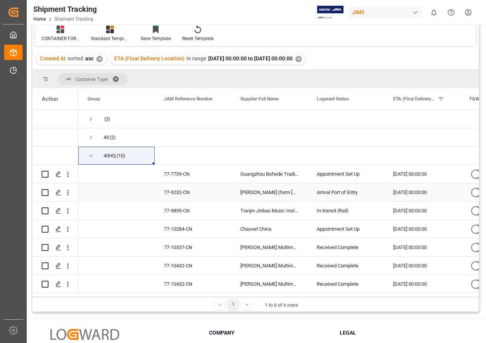
scroll to position [38, 0]
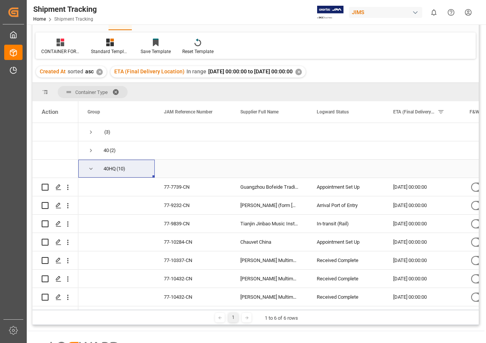
drag, startPoint x: 93, startPoint y: 168, endPoint x: 91, endPoint y: 165, distance: 4.1
click at [93, 168] on span "Press SPACE to select this row." at bounding box center [90, 168] width 7 height 7
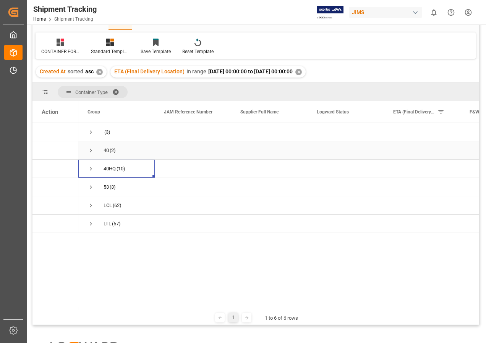
click at [90, 151] on span "Press SPACE to select this row." at bounding box center [90, 150] width 7 height 7
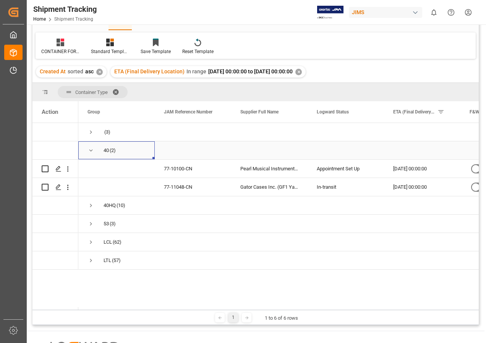
click at [89, 149] on span "Press SPACE to select this row." at bounding box center [90, 150] width 7 height 7
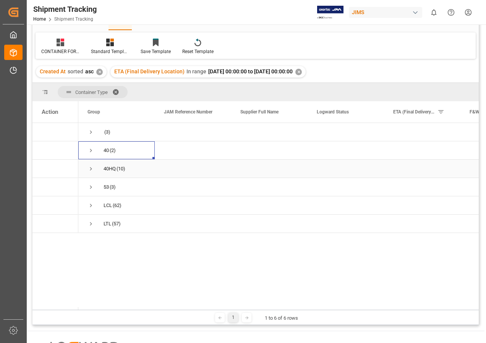
click at [91, 170] on span "Press SPACE to select this row." at bounding box center [90, 168] width 7 height 7
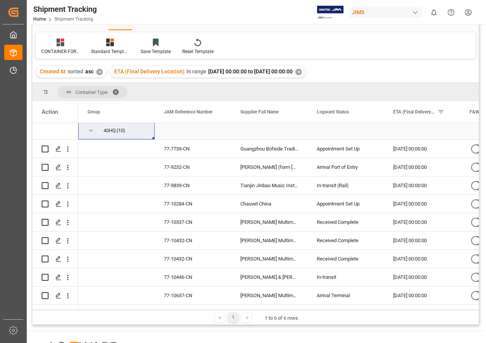
click at [91, 131] on span "Press SPACE to select this row." at bounding box center [90, 130] width 7 height 7
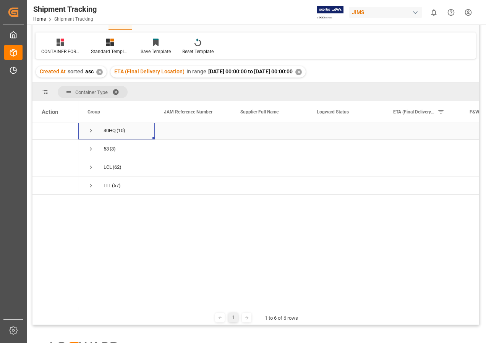
scroll to position [0, 0]
click at [91, 188] on span "Press SPACE to select this row." at bounding box center [90, 187] width 7 height 7
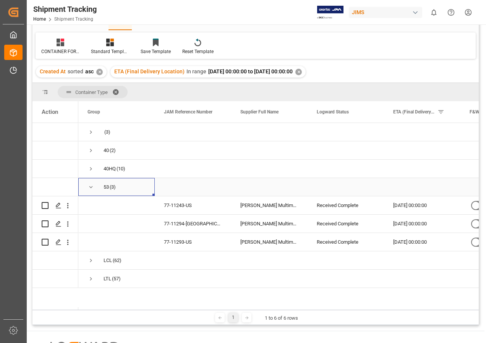
click at [92, 187] on span "Press SPACE to select this row." at bounding box center [90, 187] width 7 height 7
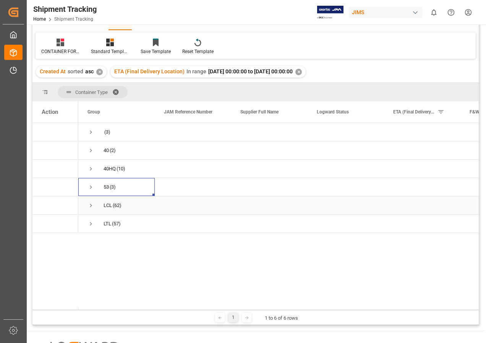
click at [92, 204] on span "Press SPACE to select this row." at bounding box center [90, 205] width 7 height 7
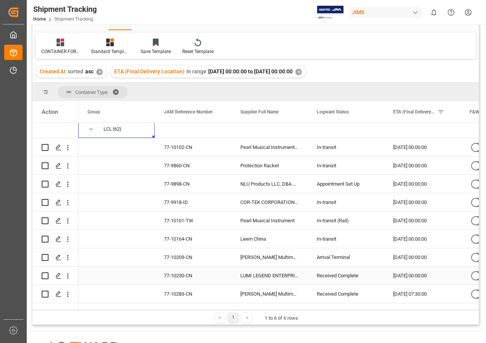
scroll to position [38, 0]
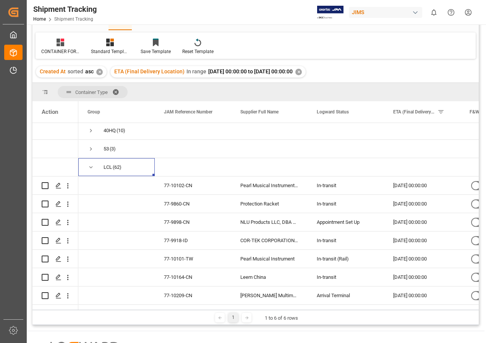
click at [414, 10] on div "button" at bounding box center [415, 13] width 8 height 8
click at [283, 31] on html "Created by potrace 1.15, written by Peter Selinger 2001-2017 Created by potrace…" at bounding box center [243, 171] width 486 height 343
click at [47, 276] on input "Press Space to toggle row selection (unchecked)" at bounding box center [45, 277] width 7 height 7
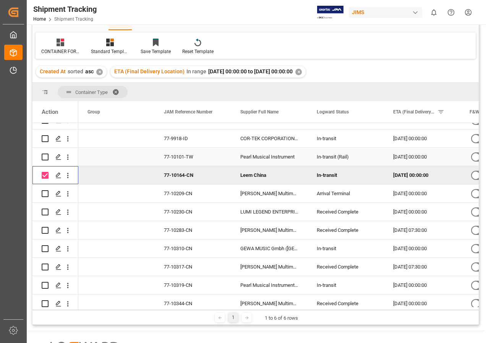
scroll to position [153, 0]
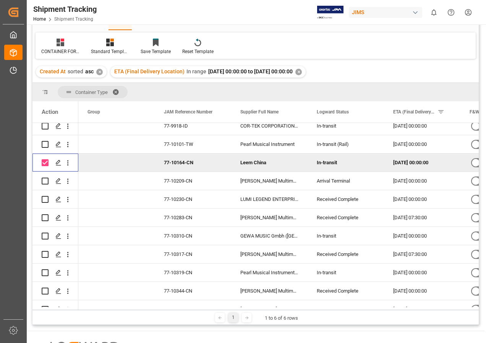
click at [41, 162] on div "Press SPACE to deselect this row." at bounding box center [55, 163] width 46 height 18
click at [44, 162] on input "Press Space to toggle row selection (checked)" at bounding box center [45, 162] width 7 height 7
checkbox input "false"
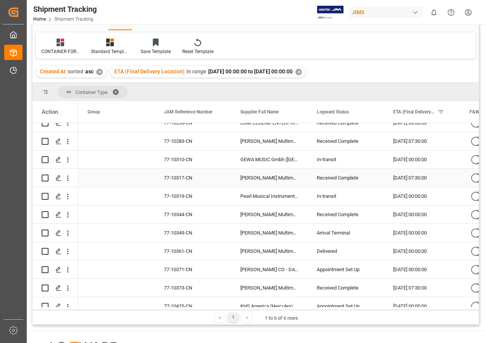
scroll to position [191, 0]
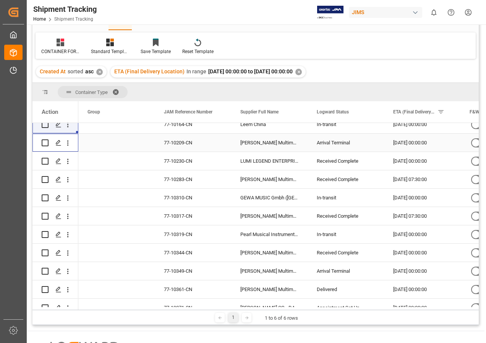
click at [45, 142] on input "Press Space to toggle row selection (unchecked)" at bounding box center [45, 142] width 7 height 7
checkbox input "true"
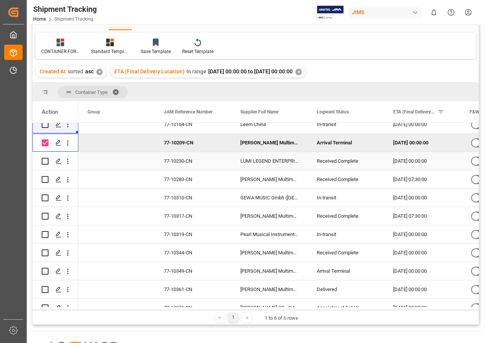
click at [44, 163] on input "Press Space to toggle row selection (unchecked)" at bounding box center [45, 161] width 7 height 7
checkbox input "true"
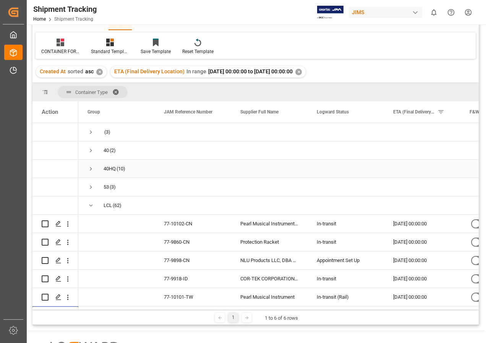
scroll to position [38, 0]
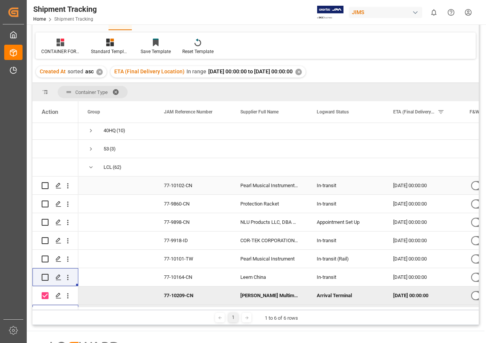
click at [44, 184] on input "Press Space to toggle row selection (unchecked)" at bounding box center [45, 185] width 7 height 7
checkbox input "true"
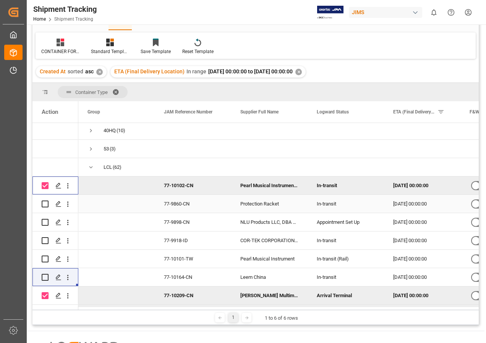
click at [47, 204] on input "Press Space to toggle row selection (unchecked)" at bounding box center [45, 204] width 7 height 7
checkbox input "true"
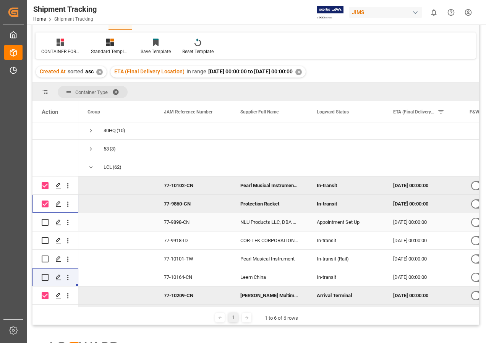
click at [47, 222] on input "Press Space to toggle row selection (unchecked)" at bounding box center [45, 222] width 7 height 7
checkbox input "true"
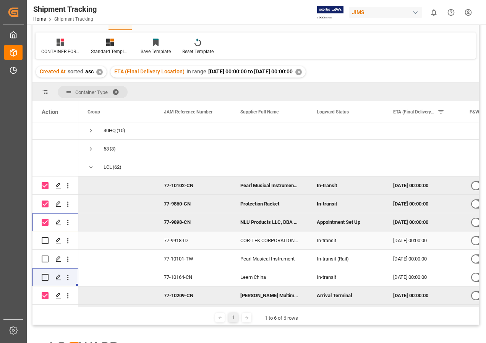
click at [45, 238] on input "Press Space to toggle row selection (unchecked)" at bounding box center [45, 240] width 7 height 7
checkbox input "true"
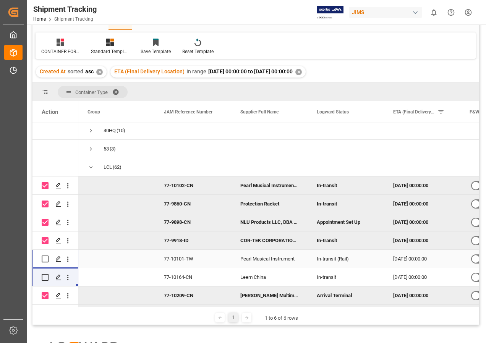
click at [45, 257] on input "Press Space to toggle row selection (unchecked)" at bounding box center [45, 259] width 7 height 7
checkbox input "true"
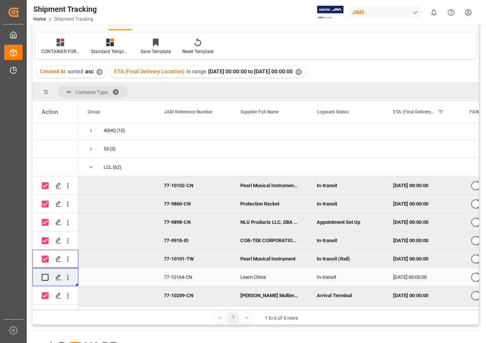
click at [44, 278] on input "Press Space to toggle row selection (unchecked)" at bounding box center [45, 277] width 7 height 7
checkbox input "true"
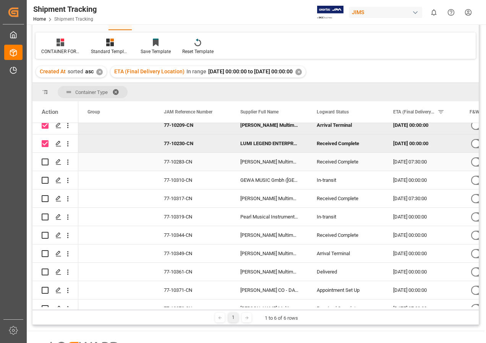
scroll to position [191, 0]
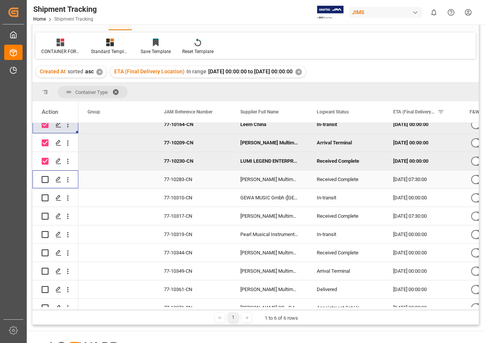
click at [42, 177] on input "Press Space to toggle row selection (unchecked)" at bounding box center [45, 179] width 7 height 7
checkbox input "true"
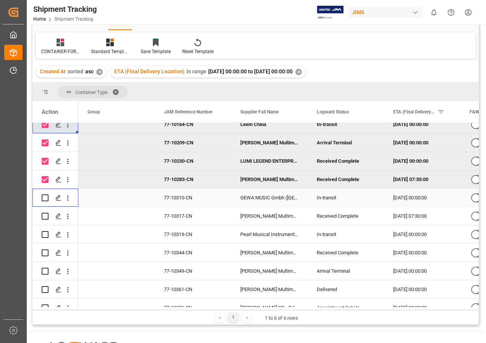
click at [44, 197] on input "Press Space to toggle row selection (unchecked)" at bounding box center [45, 197] width 7 height 7
checkbox input "true"
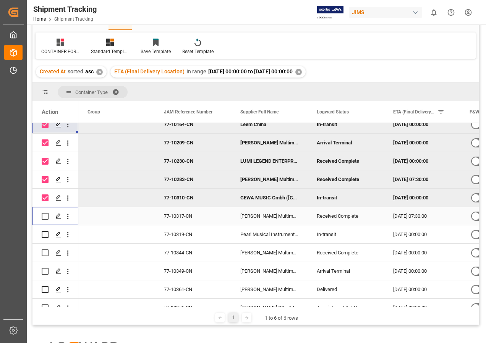
click at [45, 214] on input "Press Space to toggle row selection (unchecked)" at bounding box center [45, 216] width 7 height 7
checkbox input "true"
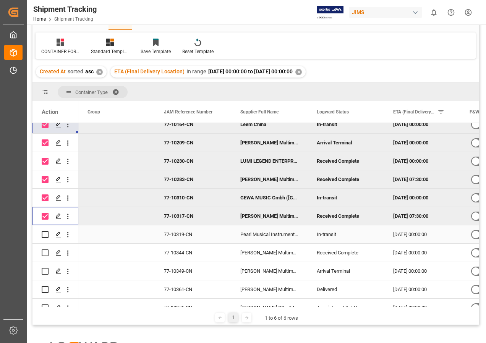
click at [45, 233] on input "Press Space to toggle row selection (unchecked)" at bounding box center [45, 234] width 7 height 7
checkbox input "true"
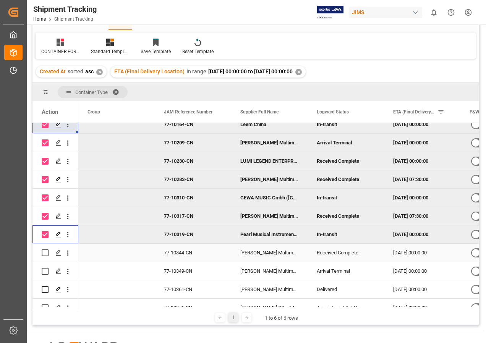
click at [44, 252] on input "Press Space to toggle row selection (unchecked)" at bounding box center [45, 252] width 7 height 7
checkbox input "true"
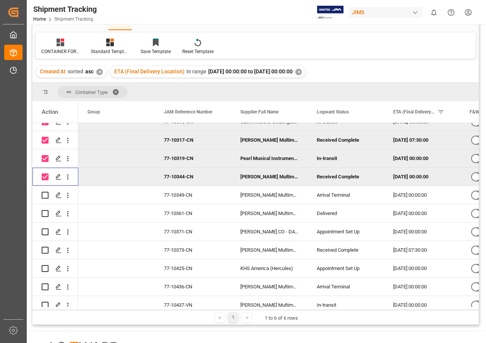
scroll to position [267, 0]
click at [42, 195] on input "Press Space to toggle row selection (unchecked)" at bounding box center [45, 194] width 7 height 7
checkbox input "true"
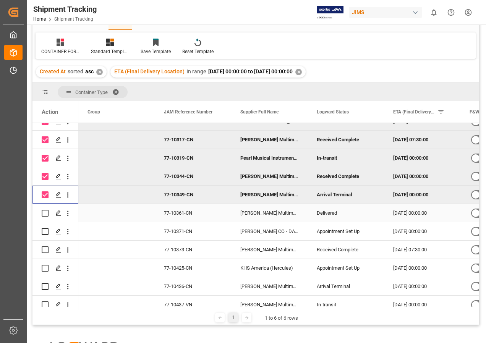
click at [44, 214] on input "Press Space to toggle row selection (unchecked)" at bounding box center [45, 213] width 7 height 7
checkbox input "true"
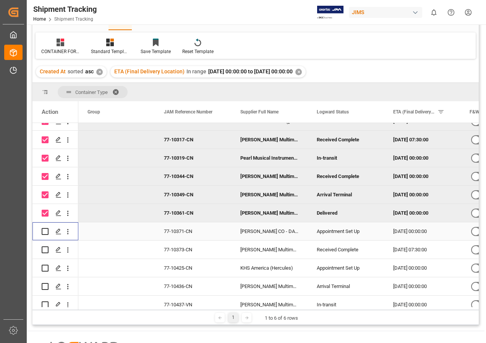
click at [45, 232] on input "Press Space to toggle row selection (unchecked)" at bounding box center [45, 231] width 7 height 7
checkbox input "true"
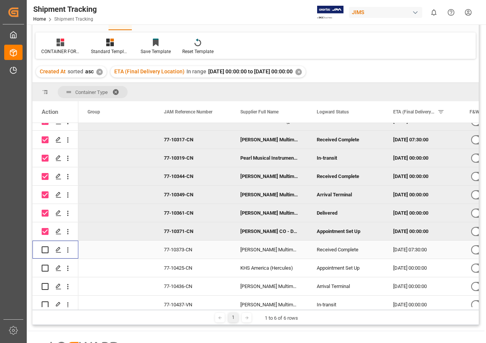
click at [44, 249] on input "Press Space to toggle row selection (unchecked)" at bounding box center [45, 249] width 7 height 7
checkbox input "true"
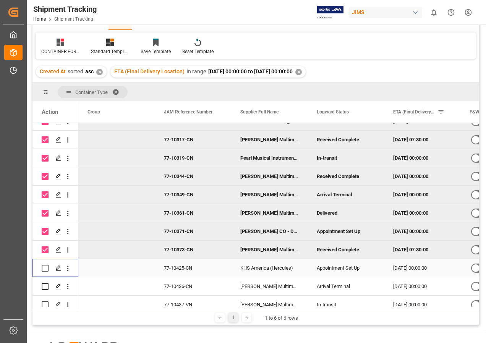
click at [45, 265] on input "Press Space to toggle row selection (unchecked)" at bounding box center [45, 268] width 7 height 7
checkbox input "true"
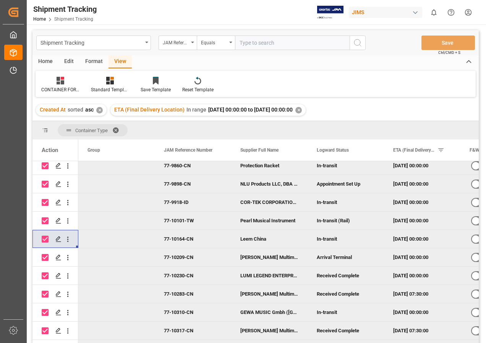
scroll to position [76, 0]
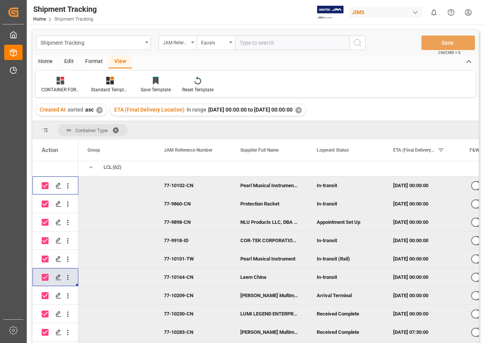
click at [43, 188] on input "Press Space to toggle row selection (checked)" at bounding box center [45, 185] width 7 height 7
checkbox input "false"
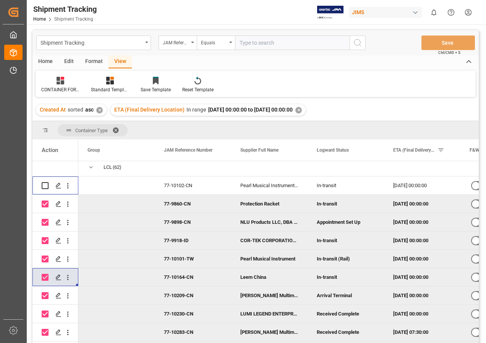
click at [45, 204] on input "Press Space to toggle row selection (checked)" at bounding box center [45, 204] width 7 height 7
checkbox input "false"
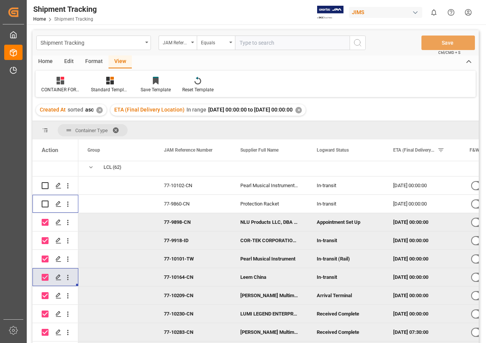
click at [45, 218] on div "Press SPACE to deselect this row." at bounding box center [45, 223] width 7 height 18
click at [44, 220] on input "Press Space to toggle row selection (checked)" at bounding box center [45, 222] width 7 height 7
checkbox input "false"
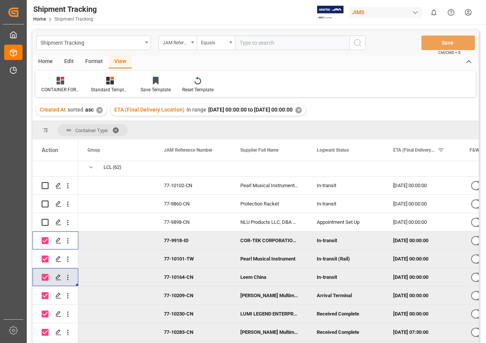
click at [45, 240] on input "Press Space to toggle row selection (checked)" at bounding box center [45, 240] width 7 height 7
checkbox input "false"
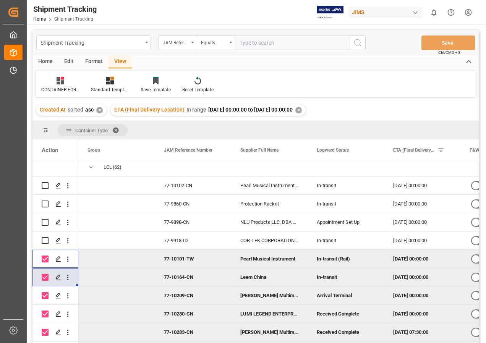
click at [43, 256] on input "Press Space to toggle row selection (checked)" at bounding box center [45, 259] width 7 height 7
checkbox input "false"
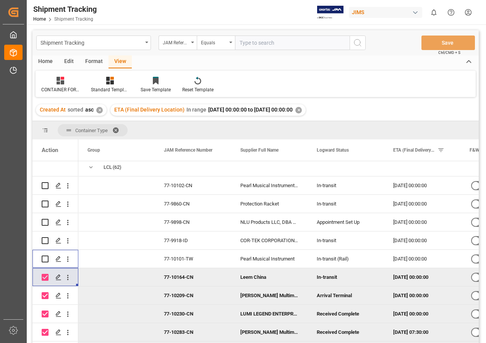
click at [45, 278] on input "Press Space to toggle row selection (checked)" at bounding box center [45, 277] width 7 height 7
checkbox input "false"
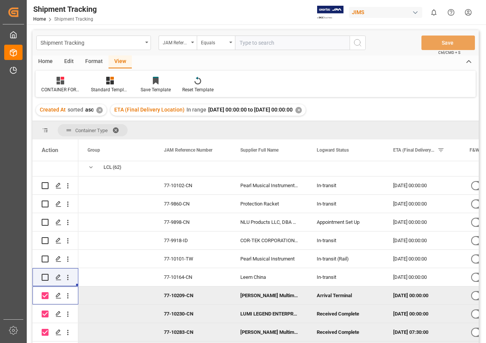
click at [44, 295] on input "Press Space to toggle row selection (checked)" at bounding box center [45, 295] width 7 height 7
checkbox input "false"
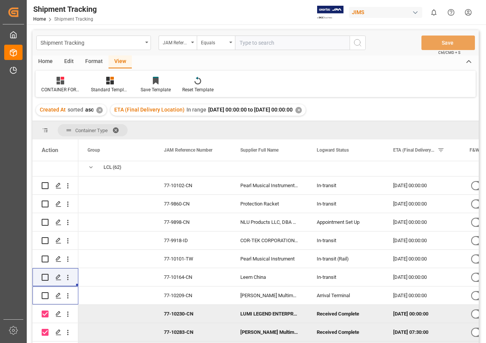
click at [43, 313] on input "Press Space to toggle row selection (checked)" at bounding box center [45, 314] width 7 height 7
checkbox input "false"
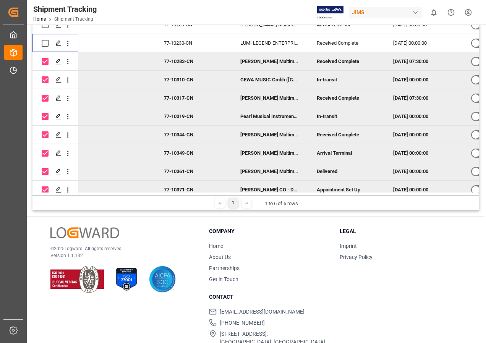
scroll to position [153, 0]
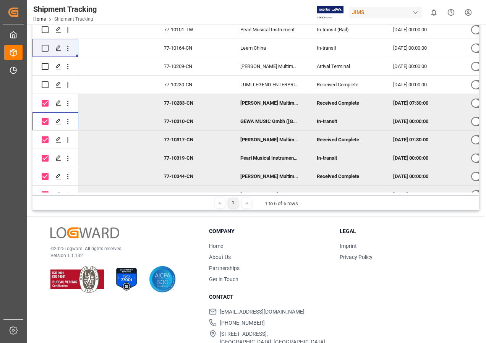
click at [46, 119] on input "Press Space to toggle row selection (checked)" at bounding box center [45, 121] width 7 height 7
checkbox input "false"
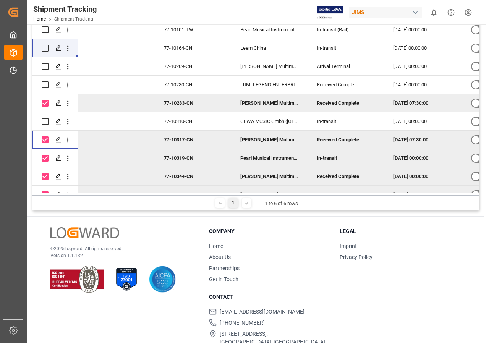
click at [44, 139] on input "Press Space to toggle row selection (checked)" at bounding box center [45, 139] width 7 height 7
checkbox input "false"
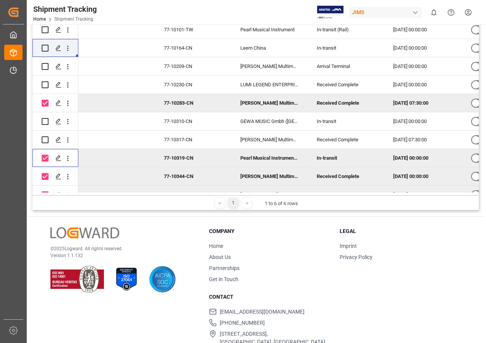
drag, startPoint x: 44, startPoint y: 160, endPoint x: 44, endPoint y: 175, distance: 15.7
click at [44, 162] on div "Press SPACE to deselect this row." at bounding box center [45, 158] width 7 height 18
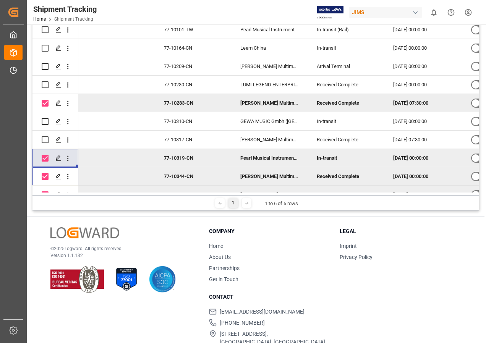
drag, startPoint x: 44, startPoint y: 175, endPoint x: 44, endPoint y: 162, distance: 13.8
click at [44, 175] on input "Press Space to toggle row selection (checked)" at bounding box center [45, 176] width 7 height 7
checkbox input "false"
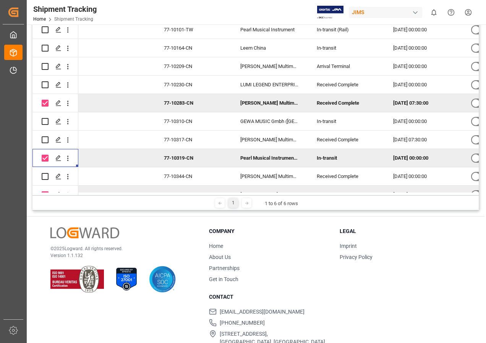
click at [44, 156] on input "Press Space to toggle row selection (checked)" at bounding box center [45, 158] width 7 height 7
checkbox input "false"
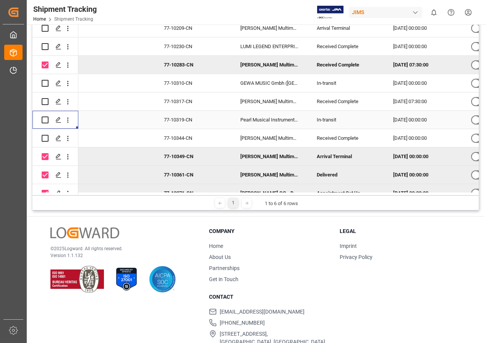
scroll to position [229, 0]
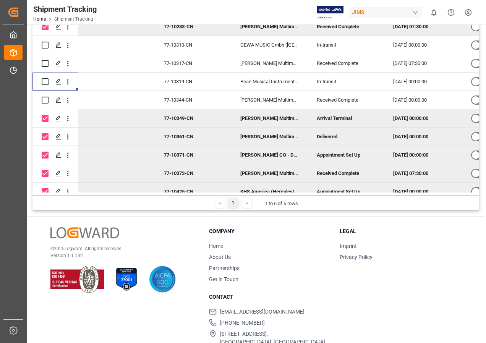
click at [44, 118] on input "Press Space to toggle row selection (checked)" at bounding box center [45, 118] width 7 height 7
checkbox input "false"
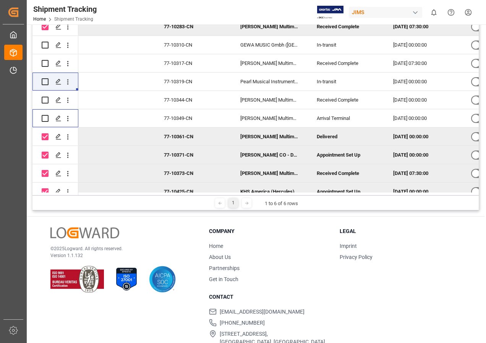
click at [47, 138] on input "Press Space to toggle row selection (checked)" at bounding box center [45, 136] width 7 height 7
checkbox input "false"
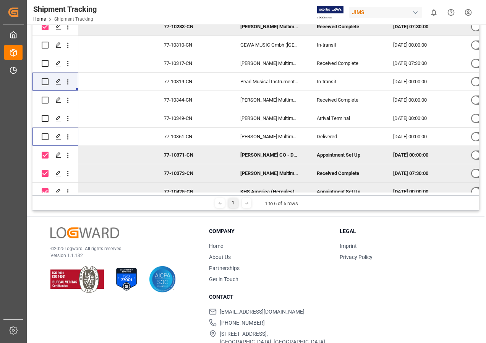
click at [42, 153] on input "Press Space to toggle row selection (checked)" at bounding box center [45, 155] width 7 height 7
checkbox input "false"
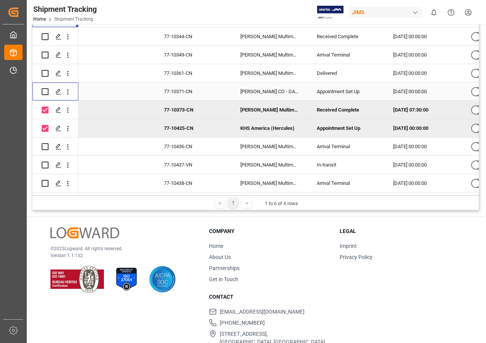
scroll to position [306, 0]
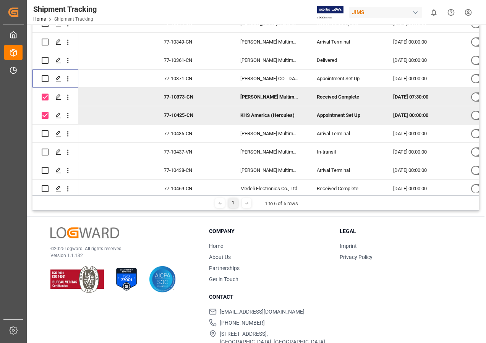
click at [47, 115] on input "Press Space to toggle row selection (checked)" at bounding box center [45, 115] width 7 height 7
checkbox input "false"
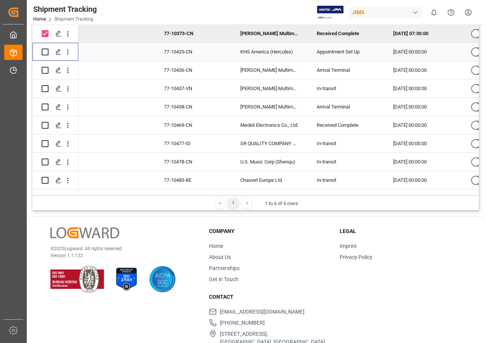
scroll to position [382, 0]
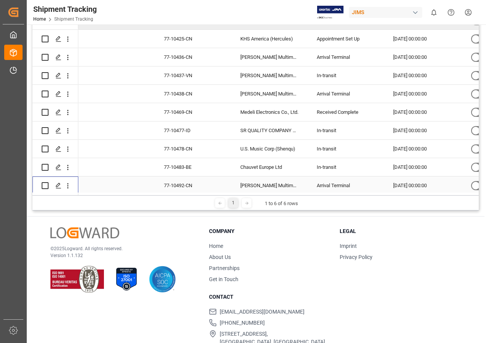
click at [45, 185] on input "Press Space to toggle row selection (unchecked)" at bounding box center [45, 185] width 7 height 7
checkbox input "true"
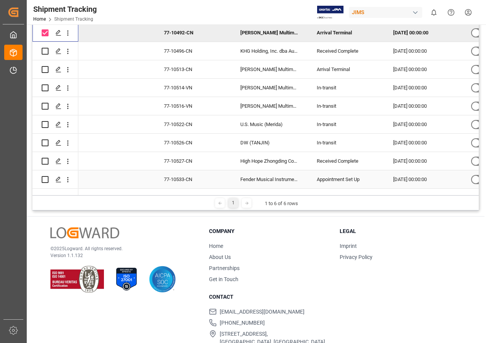
click at [44, 178] on input "Press Space to toggle row selection (unchecked)" at bounding box center [45, 179] width 7 height 7
checkbox input "true"
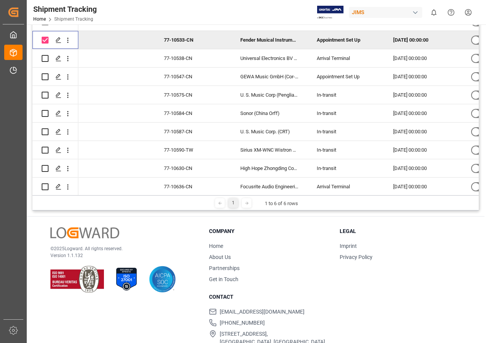
scroll to position [688, 0]
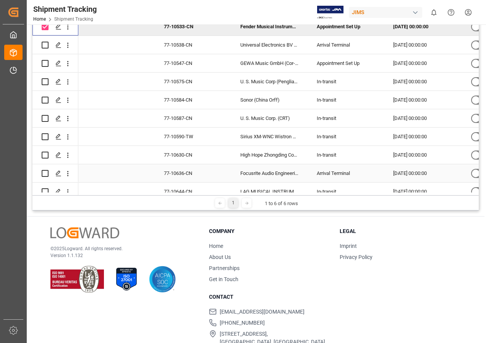
click at [43, 170] on input "Press Space to toggle row selection (unchecked)" at bounding box center [45, 173] width 7 height 7
checkbox input "true"
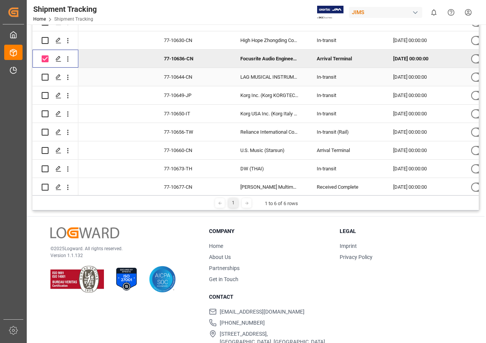
scroll to position [840, 0]
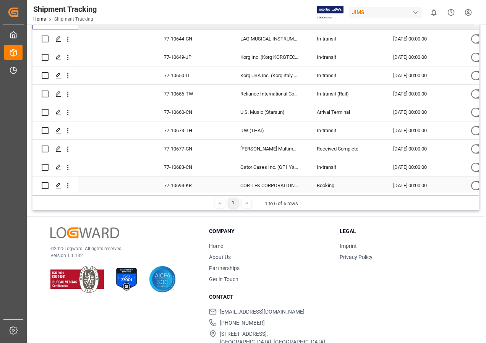
click at [44, 185] on input "Press Space to toggle row selection (unchecked)" at bounding box center [45, 185] width 7 height 7
checkbox input "true"
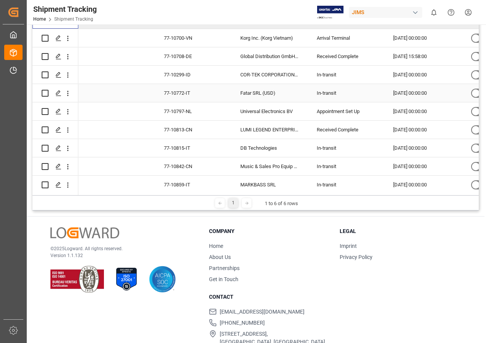
scroll to position [989, 0]
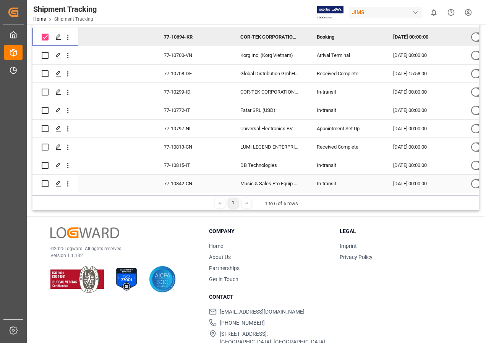
click at [43, 183] on input "Press Space to toggle row selection (unchecked)" at bounding box center [45, 183] width 7 height 7
checkbox input "true"
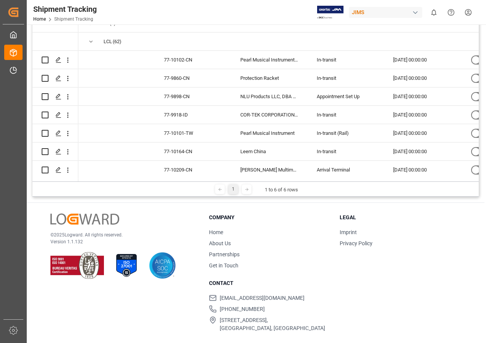
scroll to position [0, 0]
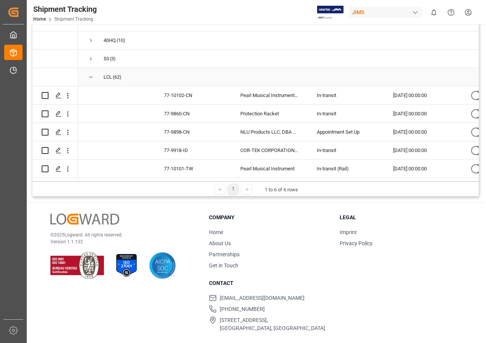
click at [89, 77] on span "Press SPACE to select this row." at bounding box center [90, 77] width 7 height 7
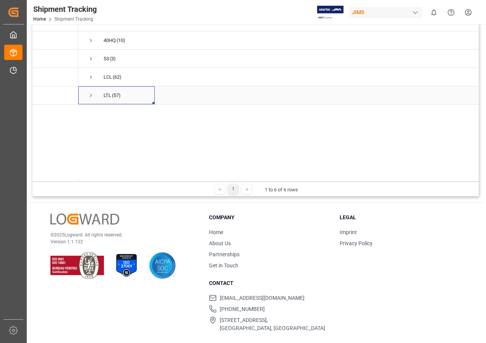
click at [89, 95] on span "Press SPACE to select this row." at bounding box center [90, 95] width 7 height 7
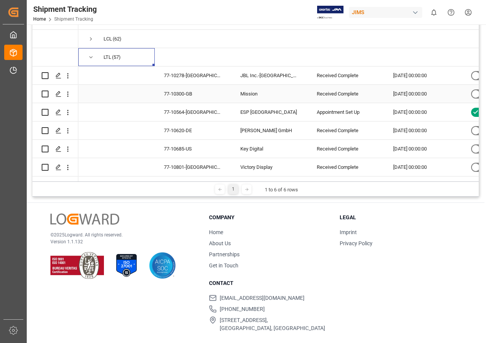
scroll to position [76, 0]
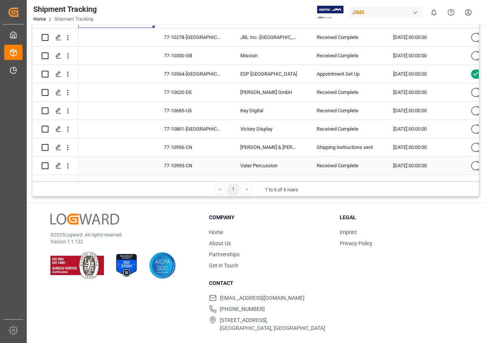
click at [42, 165] on input "Press Space to toggle row selection (unchecked)" at bounding box center [45, 165] width 7 height 7
checkbox input "true"
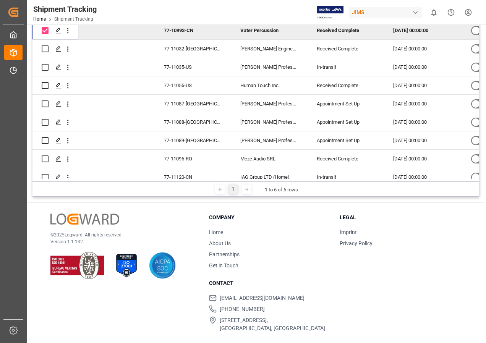
scroll to position [229, 0]
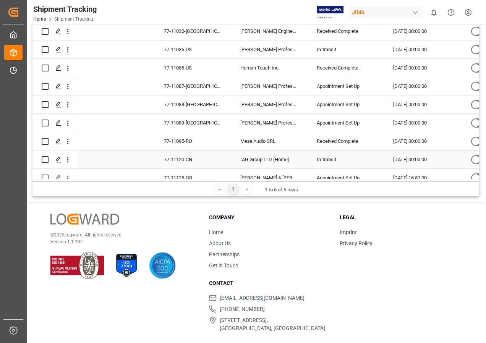
click at [45, 159] on input "Press Space to toggle row selection (unchecked)" at bounding box center [45, 159] width 7 height 7
checkbox input "true"
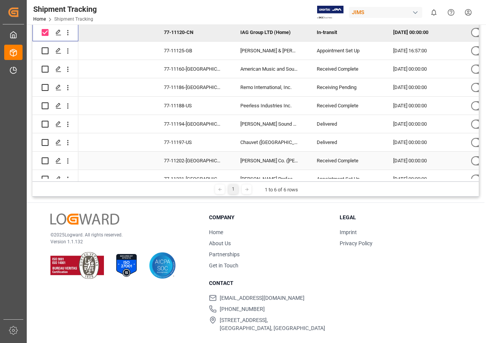
scroll to position [344, 0]
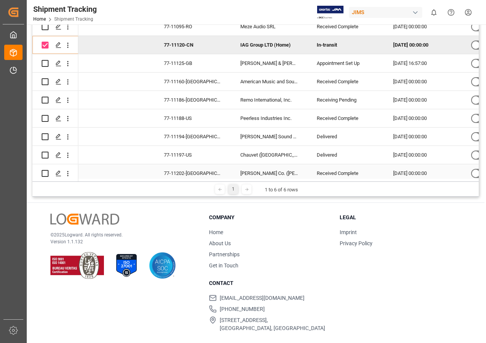
click at [45, 173] on input "Press Space to toggle row selection (unchecked)" at bounding box center [45, 173] width 7 height 7
checkbox input "true"
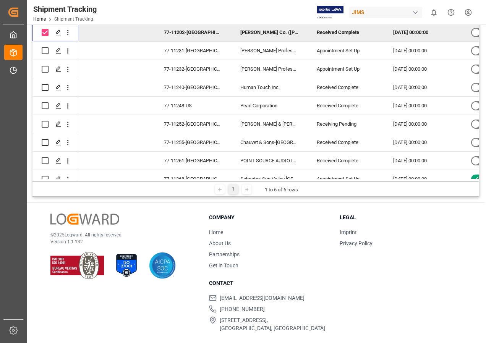
scroll to position [497, 0]
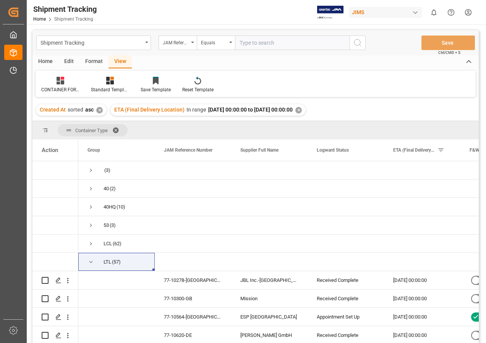
scroll to position [497, 0]
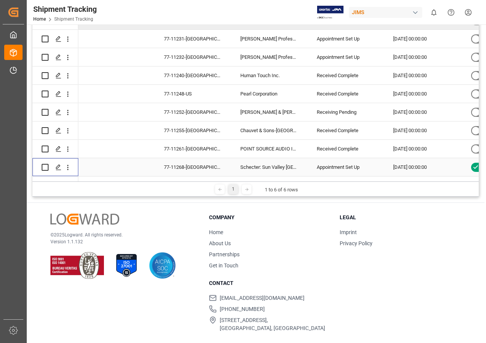
click at [42, 165] on input "Press Space to toggle row selection (unchecked)" at bounding box center [45, 167] width 7 height 7
checkbox input "true"
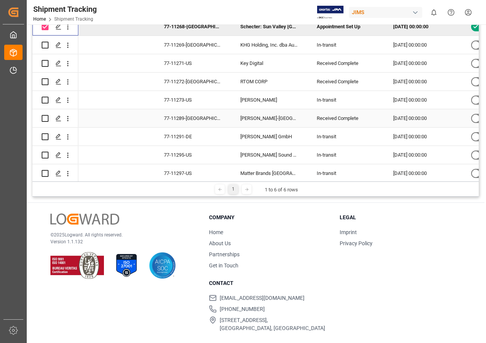
scroll to position [649, 0]
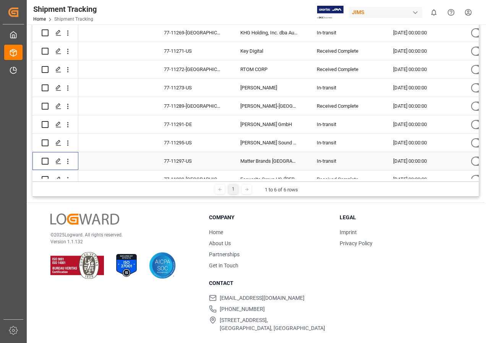
click at [45, 160] on input "Press Space to toggle row selection (unchecked)" at bounding box center [45, 161] width 7 height 7
checkbox input "true"
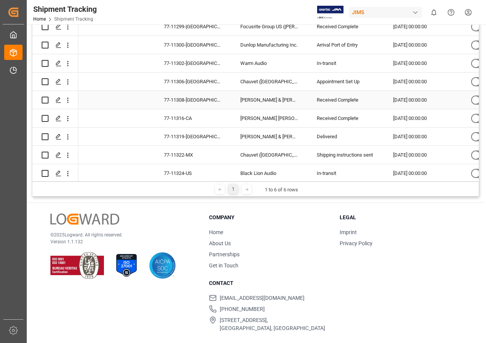
scroll to position [840, 0]
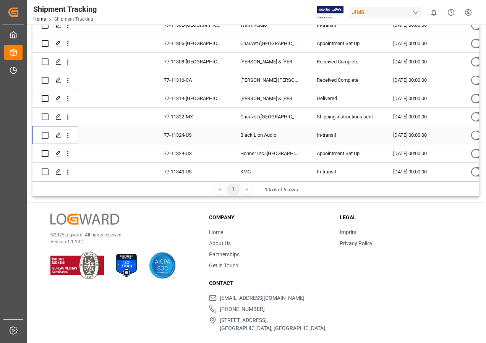
click at [46, 134] on input "Press Space to toggle row selection (unchecked)" at bounding box center [45, 135] width 7 height 7
checkbox input "true"
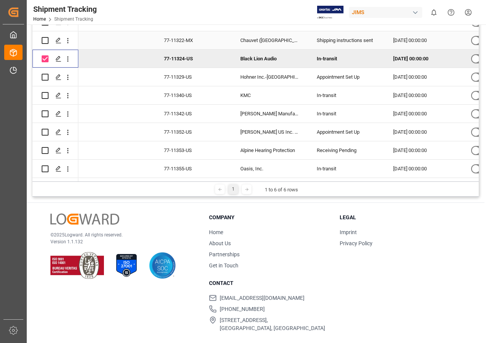
scroll to position [955, 0]
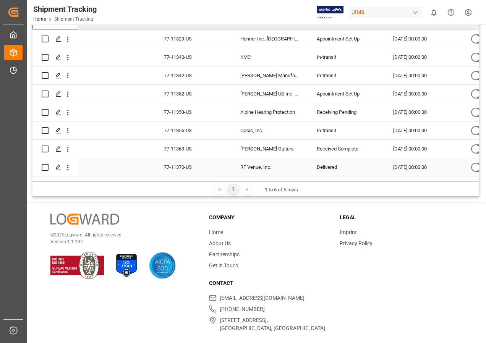
drag, startPoint x: 46, startPoint y: 164, endPoint x: 76, endPoint y: 164, distance: 29.4
click at [46, 164] on input "Press Space to toggle row selection (unchecked)" at bounding box center [45, 167] width 7 height 7
checkbox input "true"
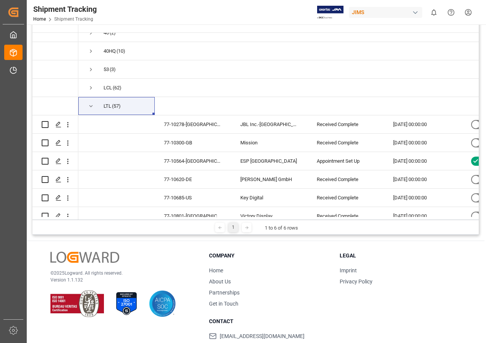
scroll to position [0, 0]
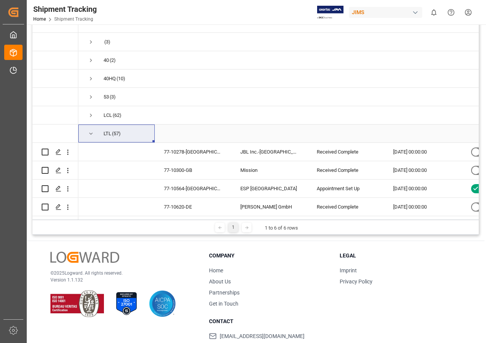
click at [91, 134] on span "Press SPACE to select this row." at bounding box center [90, 133] width 7 height 7
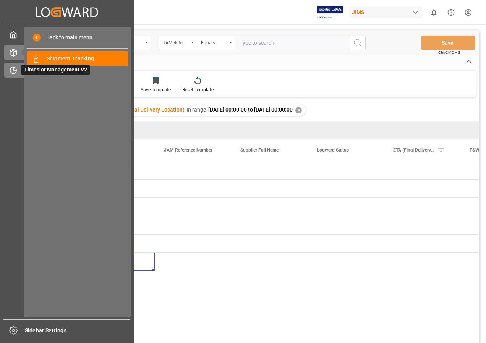
click at [33, 67] on span "Timeslot Management V2" at bounding box center [55, 70] width 68 height 11
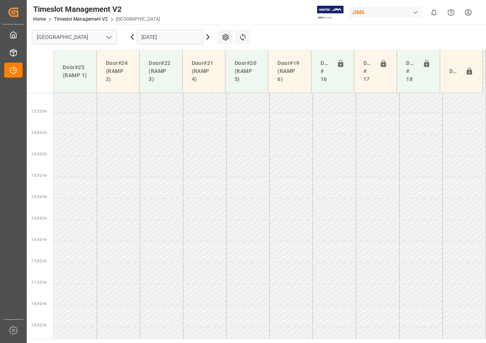
scroll to position [567, 0]
click at [207, 38] on icon at bounding box center [207, 36] width 9 height 9
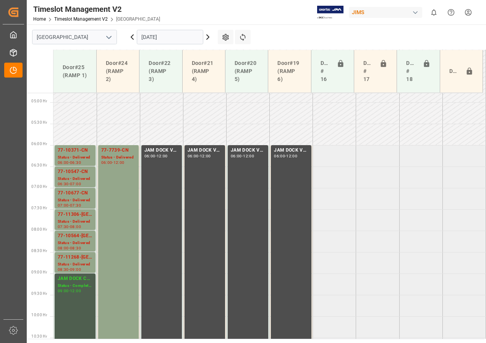
scroll to position [223, 0]
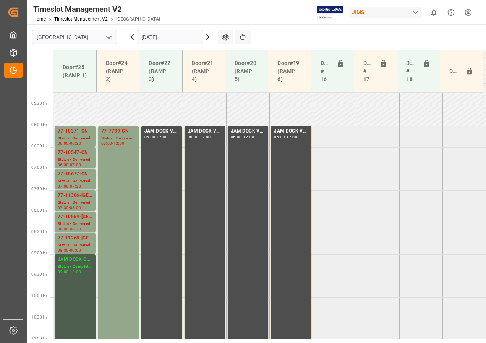
click at [207, 38] on icon at bounding box center [208, 37] width 2 height 5
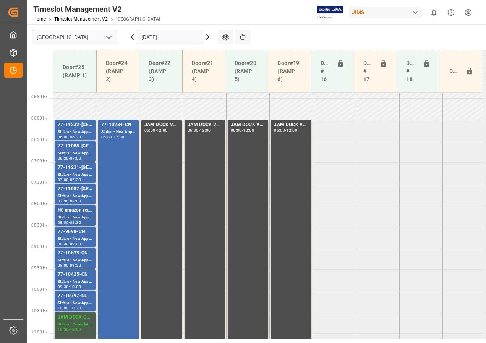
scroll to position [300, 0]
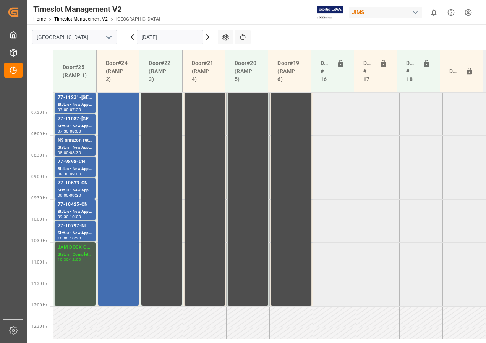
click at [79, 145] on div "Status - New Appointment" at bounding box center [75, 147] width 35 height 6
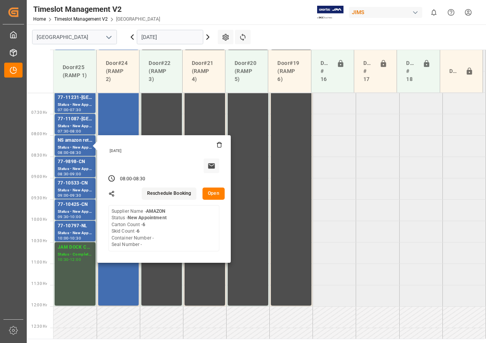
click at [207, 37] on icon at bounding box center [207, 36] width 9 height 9
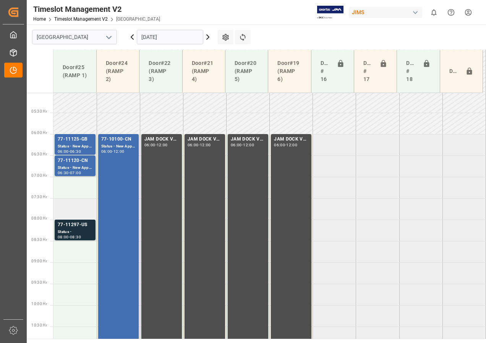
scroll to position [200, 0]
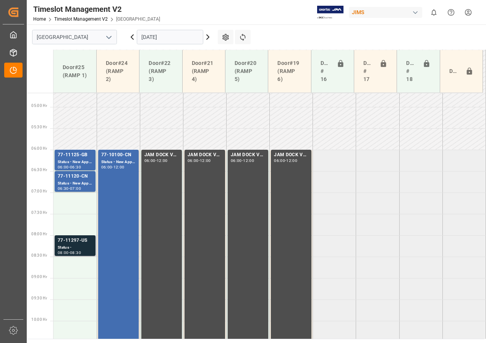
click at [65, 247] on div "Status -" at bounding box center [75, 247] width 35 height 6
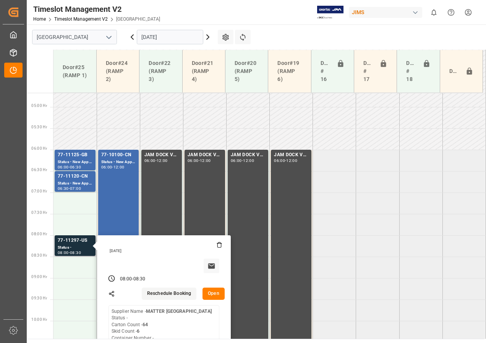
click at [213, 295] on button "Open" at bounding box center [213, 294] width 22 height 12
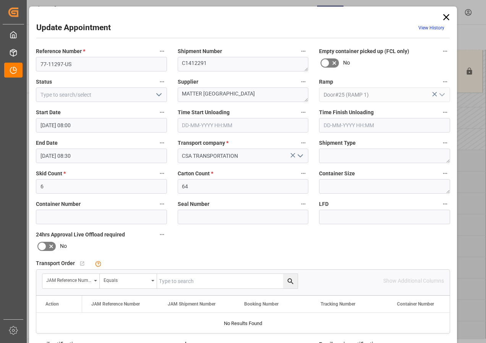
click at [55, 128] on input "[DATE] 08:00" at bounding box center [101, 125] width 131 height 15
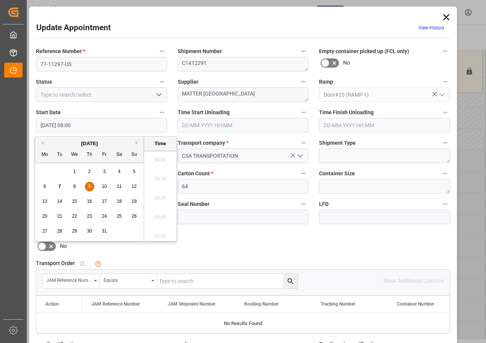
scroll to position [576, 0]
click at [91, 187] on div "9" at bounding box center [90, 186] width 10 height 9
click at [157, 194] on li "07:00" at bounding box center [160, 195] width 32 height 19
type input "[DATE] 07:00"
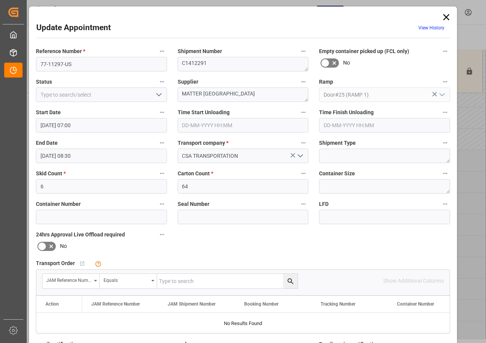
click at [50, 155] on input "[DATE] 08:30" at bounding box center [101, 156] width 131 height 15
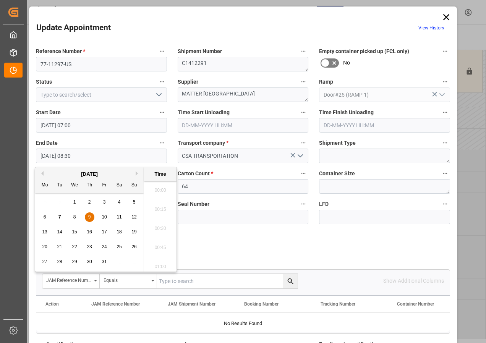
scroll to position [614, 0]
click at [90, 216] on span "9" at bounding box center [89, 216] width 3 height 5
click at [160, 186] on li "07:30" at bounding box center [160, 187] width 32 height 19
type input "[DATE] 07:30"
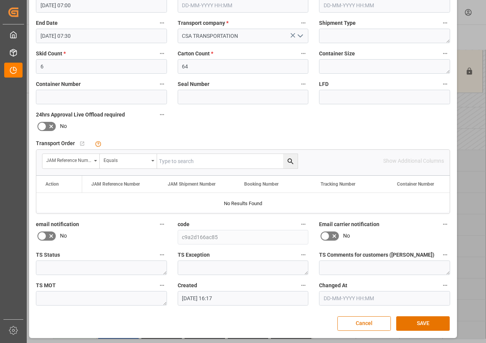
scroll to position [121, 0]
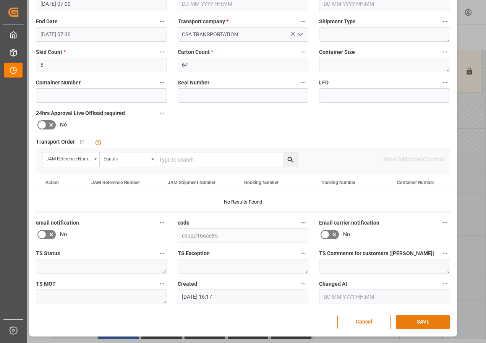
click at [427, 323] on button "SAVE" at bounding box center [422, 322] width 53 height 15
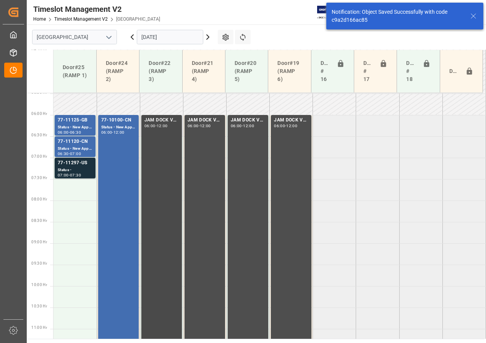
scroll to position [268, 0]
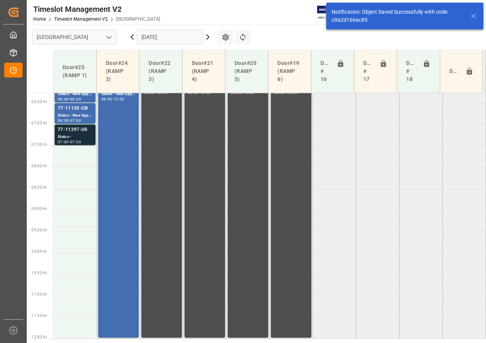
click at [65, 138] on div "Status -" at bounding box center [75, 137] width 35 height 6
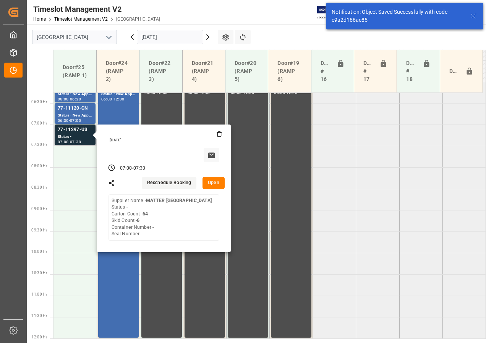
click at [213, 181] on button "Open" at bounding box center [213, 183] width 22 height 12
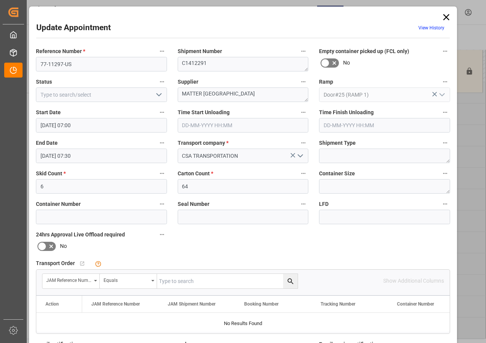
click at [181, 282] on input "text" at bounding box center [227, 281] width 141 height 15
type input "77-11297-us"
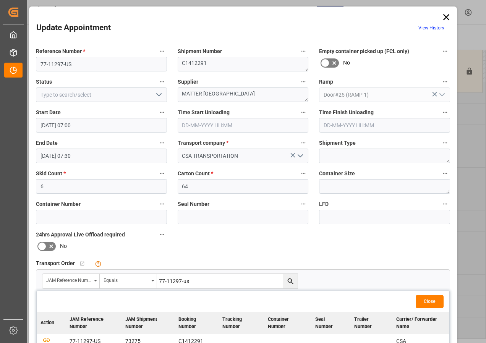
scroll to position [38, 0]
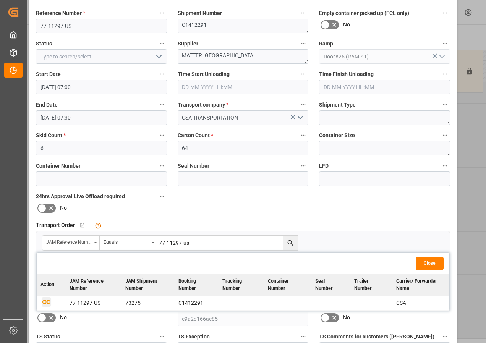
click at [46, 300] on icon "button" at bounding box center [46, 302] width 8 height 4
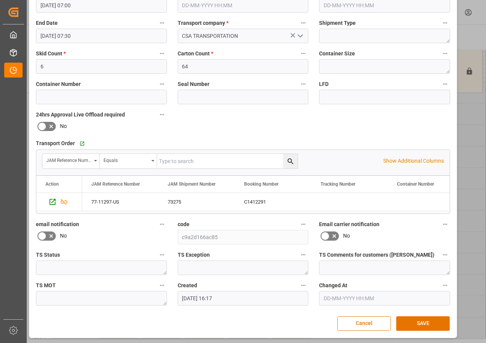
scroll to position [121, 0]
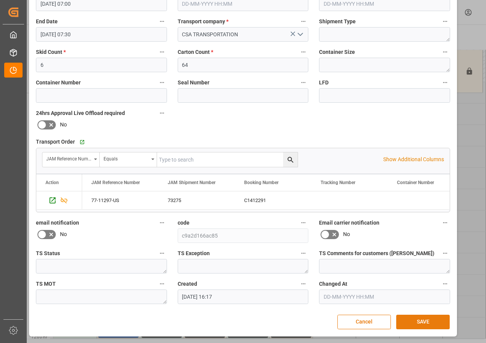
click at [435, 321] on button "SAVE" at bounding box center [422, 322] width 53 height 15
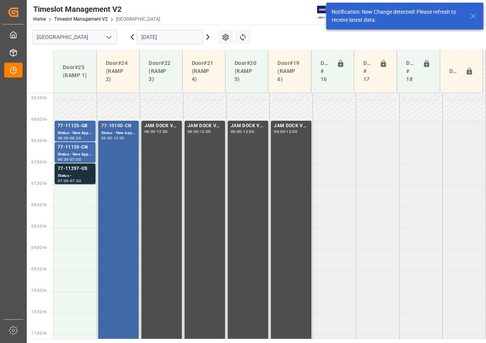
scroll to position [191, 0]
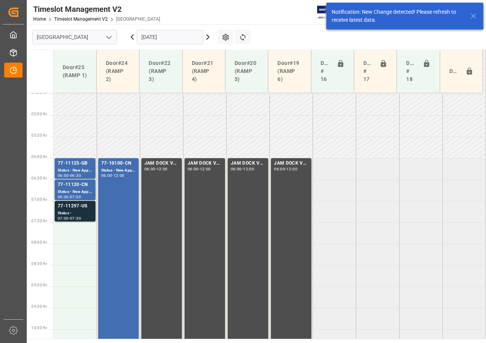
click at [206, 36] on icon at bounding box center [207, 36] width 9 height 9
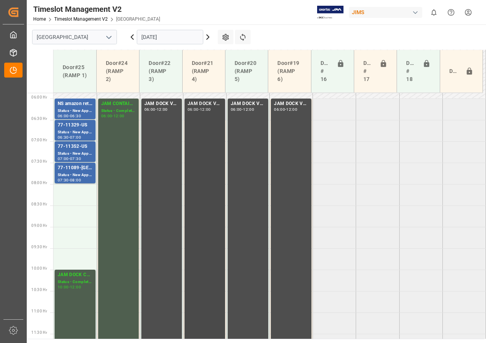
scroll to position [238, 0]
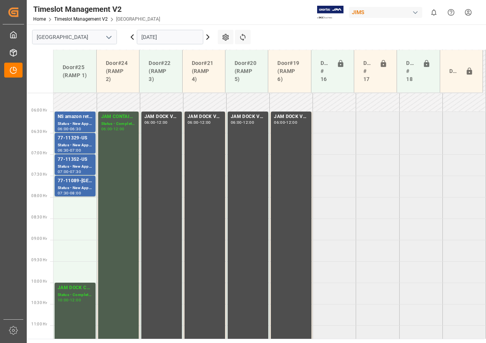
click at [132, 36] on icon at bounding box center [132, 37] width 2 height 5
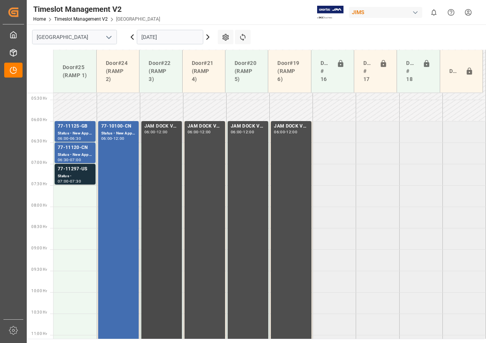
scroll to position [267, 0]
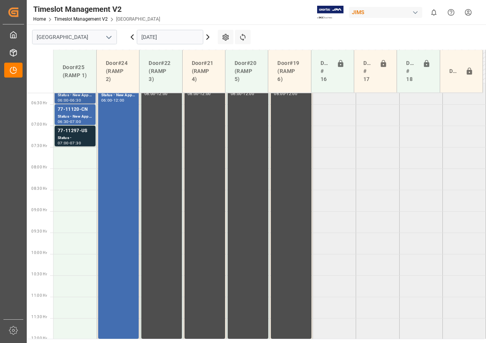
click at [79, 95] on div "Status - New Appointment" at bounding box center [75, 95] width 35 height 6
click at [76, 112] on div "77-11120-CN" at bounding box center [75, 110] width 35 height 8
click at [72, 134] on div "77-11297-US" at bounding box center [75, 131] width 35 height 8
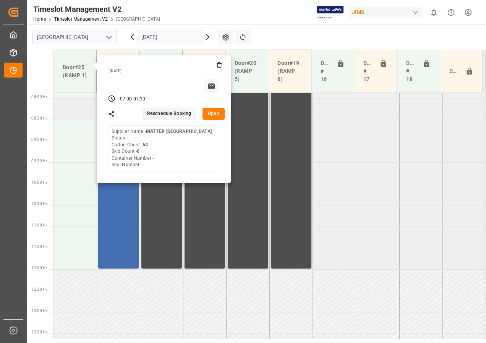
scroll to position [343, 0]
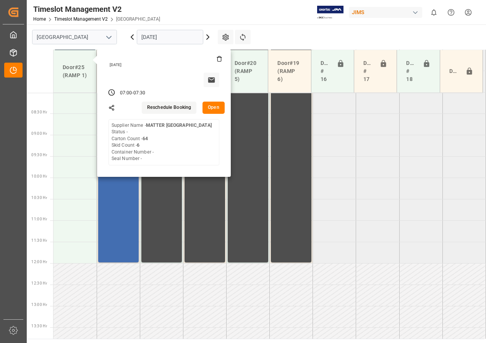
click at [370, 193] on tabel "77-11125-GB Status - New Appointment 06:00 - 06:30 77-10100-CN Status - New App…" at bounding box center [269, 263] width 432 height 1027
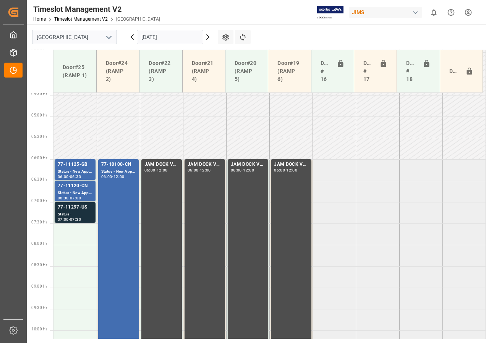
scroll to position [228, 0]
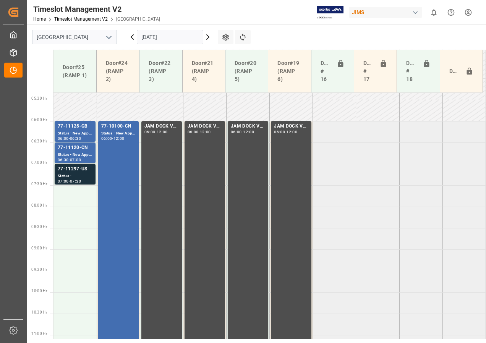
click at [151, 37] on input "[DATE]" at bounding box center [170, 37] width 66 height 15
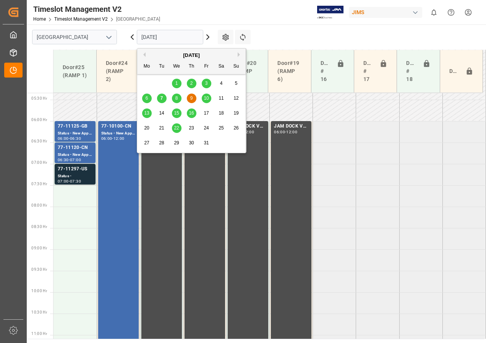
click at [175, 98] on span "8" at bounding box center [176, 97] width 3 height 5
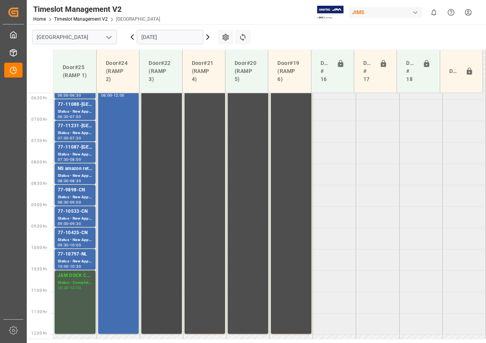
scroll to position [262, 0]
